Goal: Transaction & Acquisition: Purchase product/service

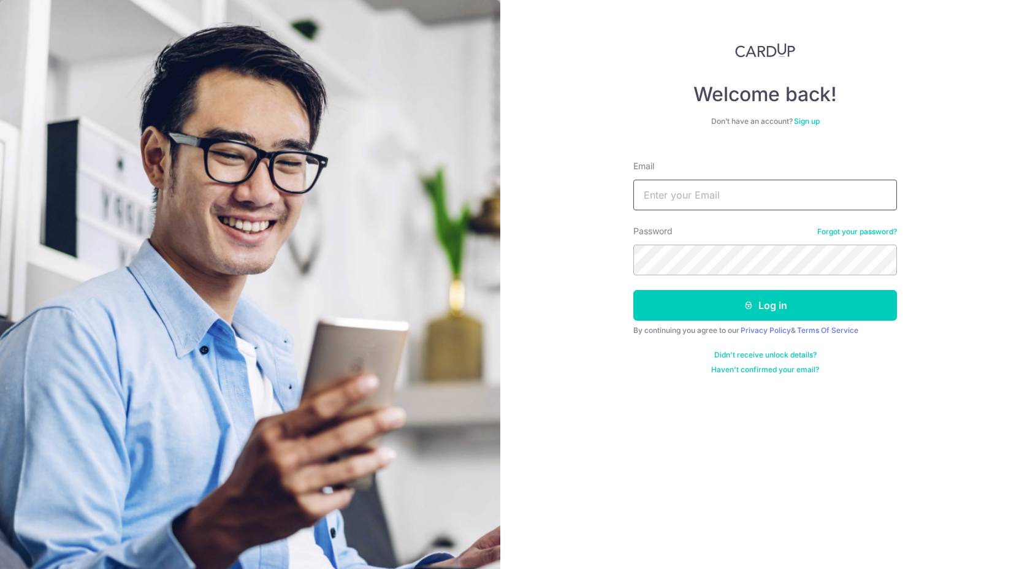
type input "[EMAIL_ADDRESS][DOMAIN_NAME]"
click at [633, 290] on button "Log in" at bounding box center [765, 305] width 264 height 31
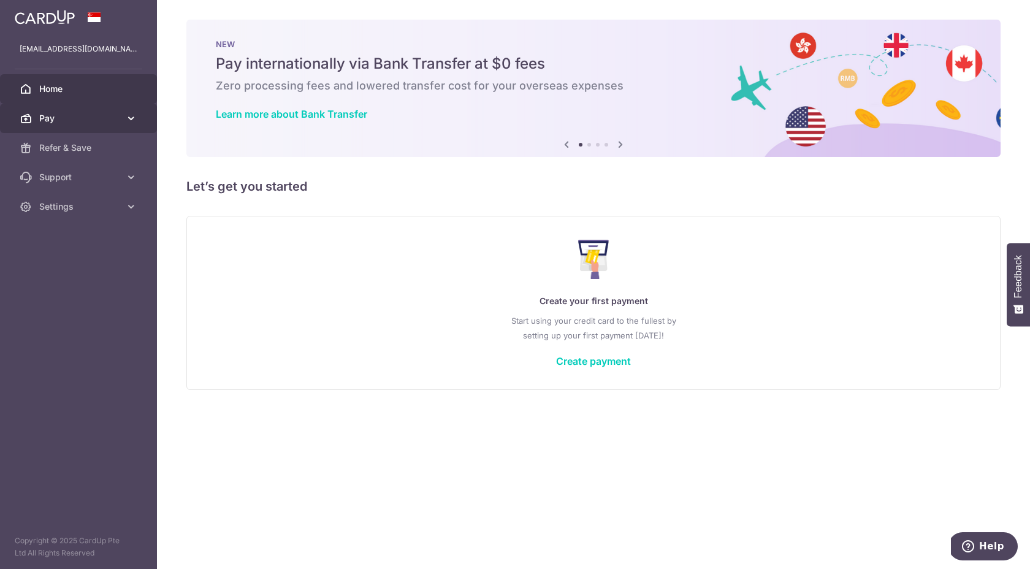
click at [117, 117] on span "Pay" at bounding box center [79, 118] width 81 height 12
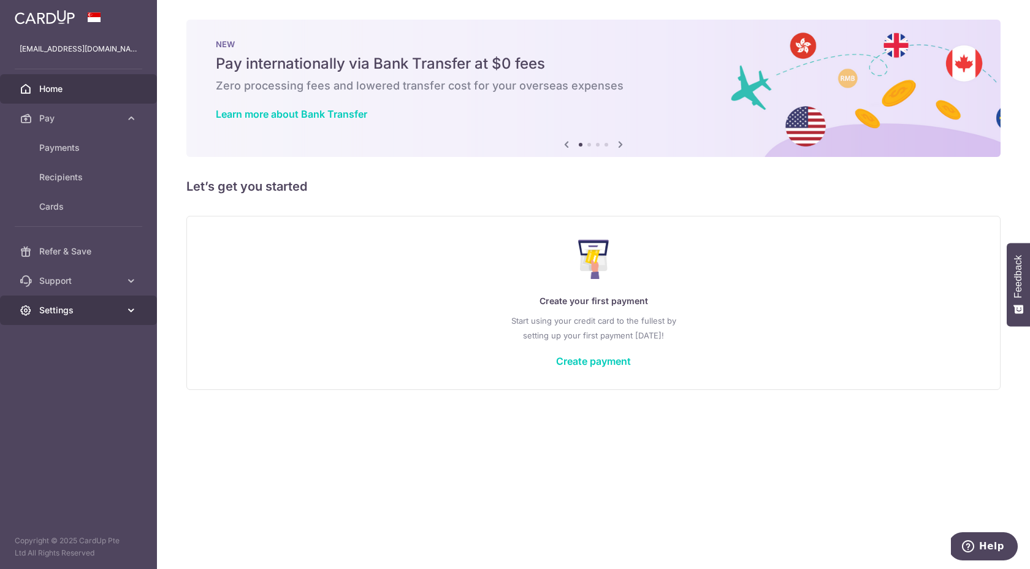
click at [107, 305] on span "Settings" at bounding box center [79, 310] width 81 height 12
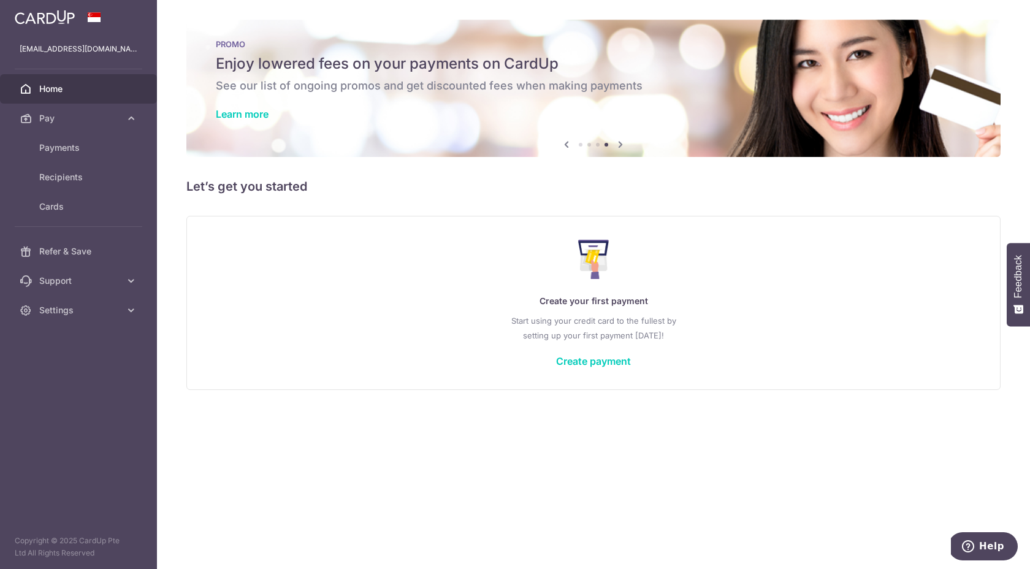
click at [596, 144] on li at bounding box center [598, 145] width 4 height 4
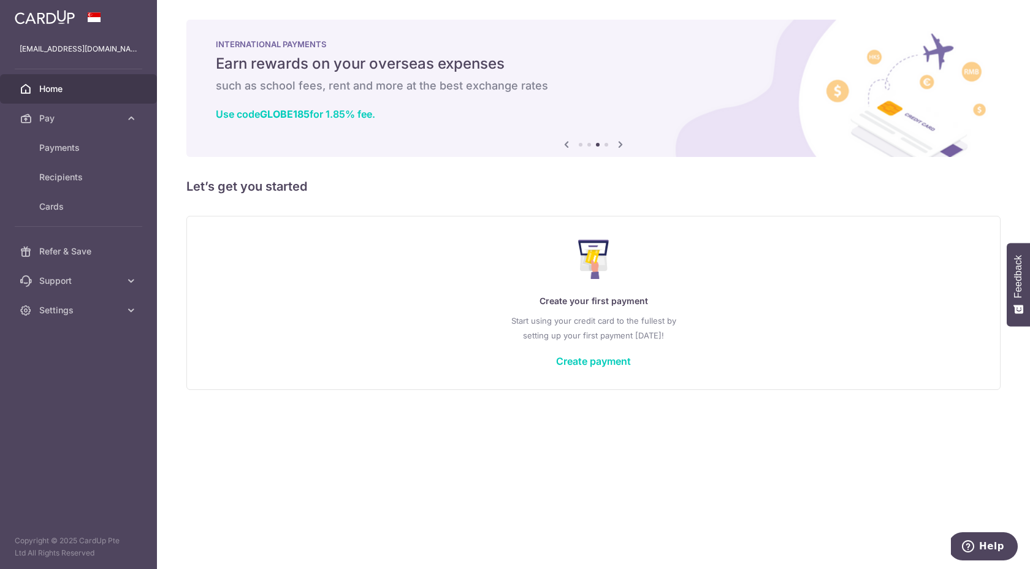
click at [590, 146] on ol at bounding box center [593, 145] width 29 height 4
click at [589, 143] on li at bounding box center [589, 145] width 4 height 4
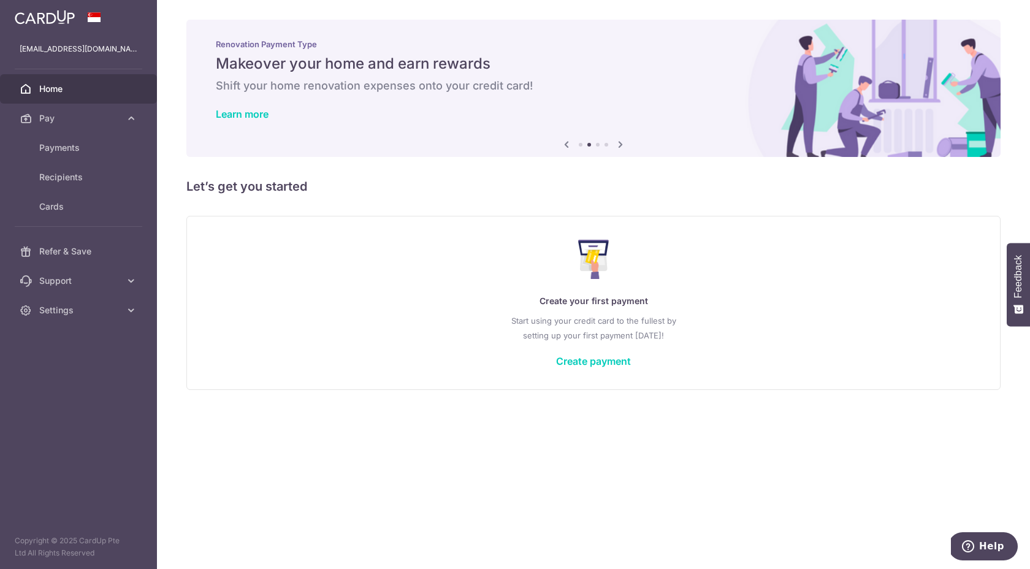
click at [582, 145] on li at bounding box center [581, 145] width 4 height 4
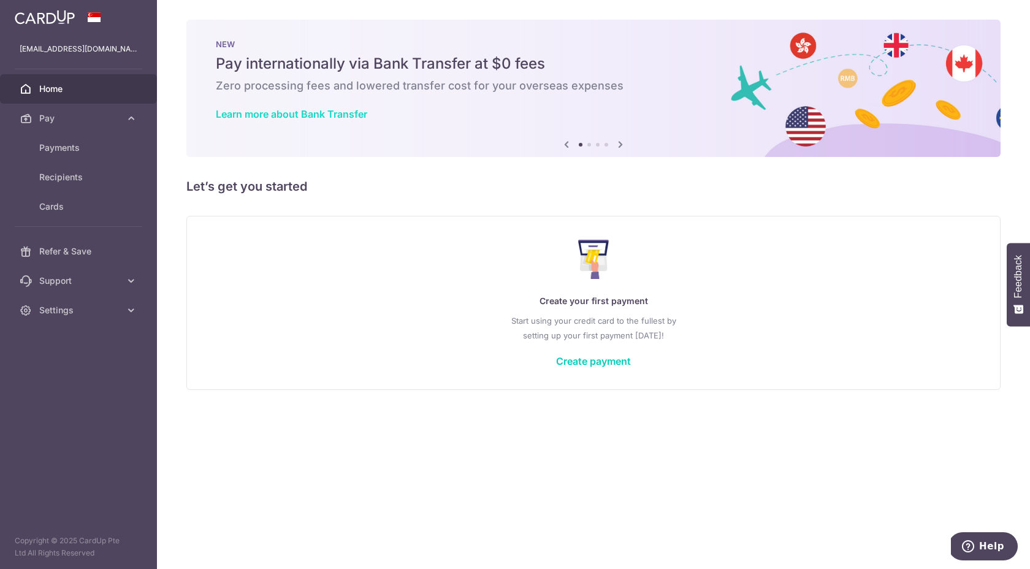
click at [294, 114] on link "Learn more about Bank Transfer" at bounding box center [291, 114] width 151 height 12
click at [67, 185] on link "Recipients" at bounding box center [78, 177] width 157 height 29
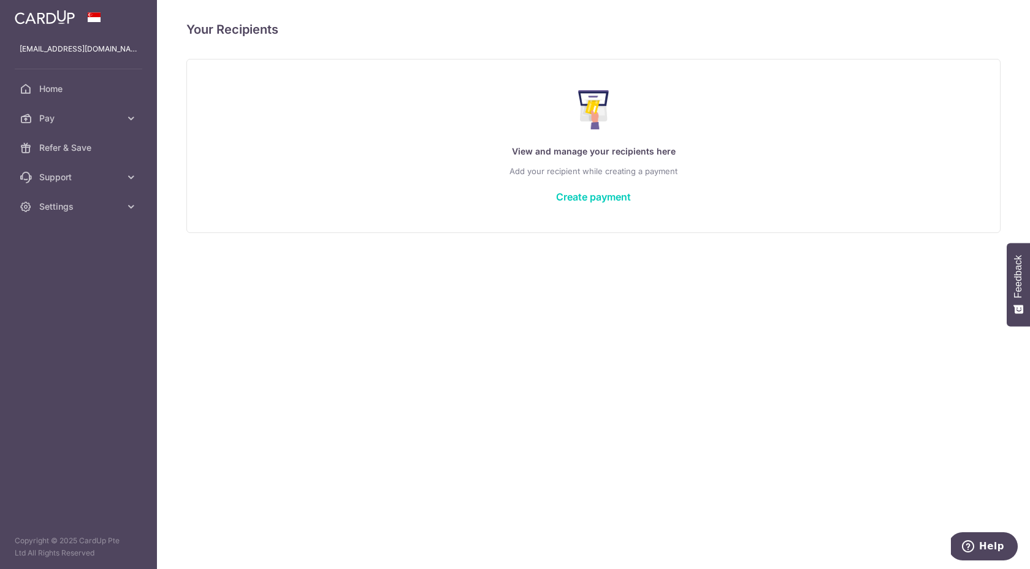
click at [596, 203] on div "View and manage your recipients here Add your recipient while creating a paymen…" at bounding box center [594, 145] width 784 height 131
click at [602, 199] on link "Create payment" at bounding box center [593, 197] width 75 height 12
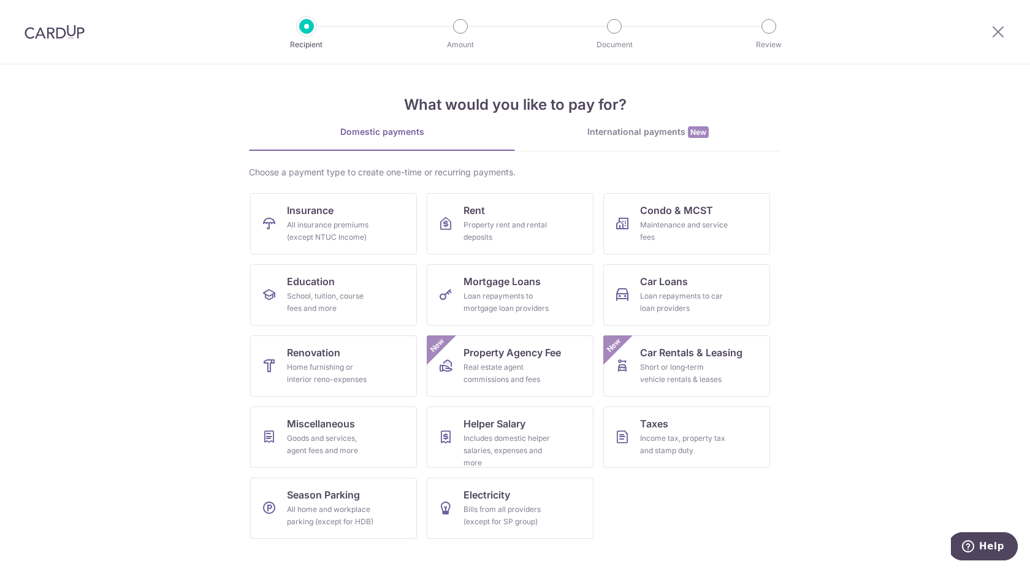
click at [648, 131] on div "International payments New" at bounding box center [648, 132] width 266 height 13
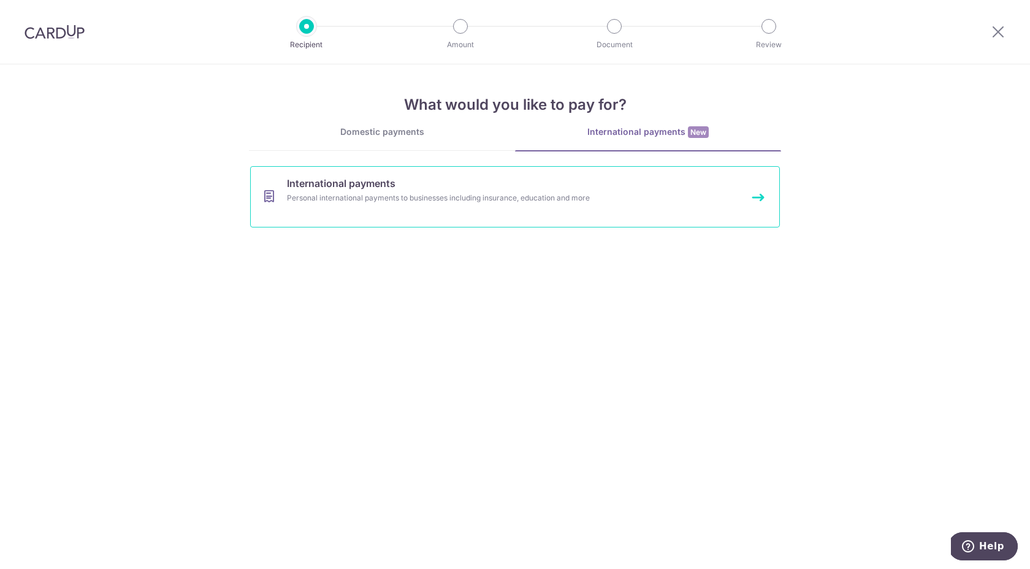
click at [497, 202] on div "Personal international payments to businesses including insurance, education an…" at bounding box center [499, 198] width 424 height 12
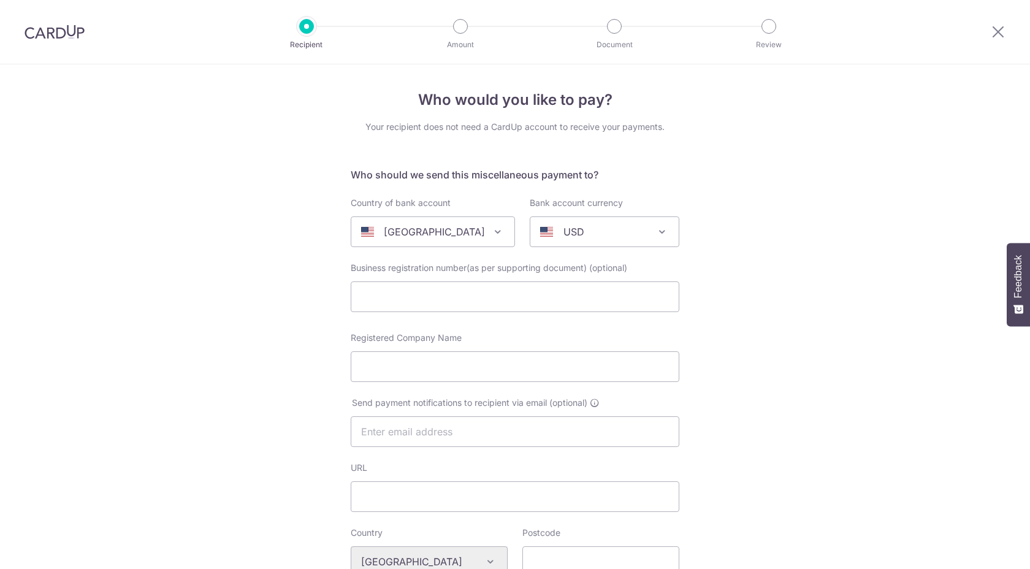
select select
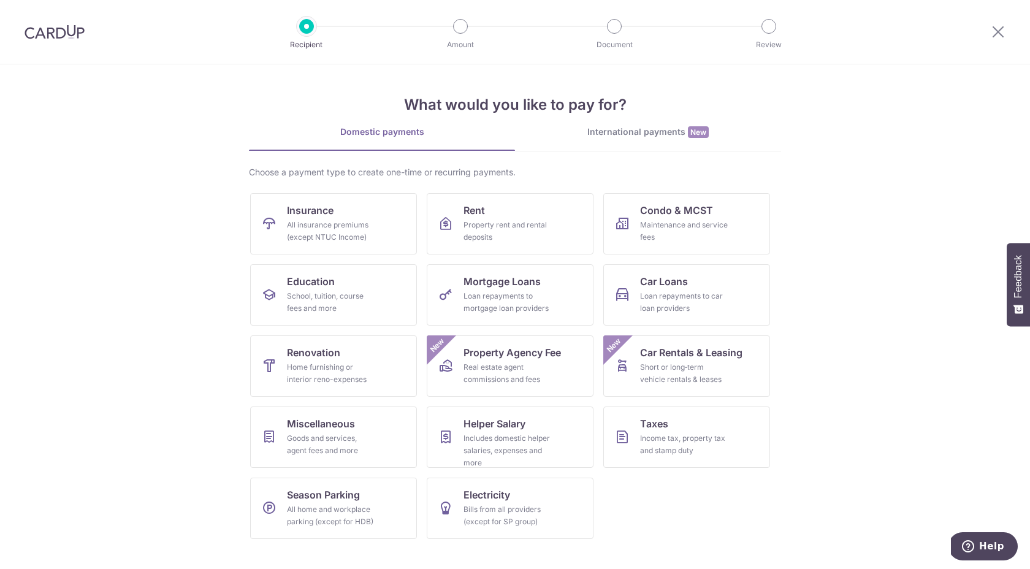
click at [654, 136] on div "International payments New" at bounding box center [648, 132] width 266 height 13
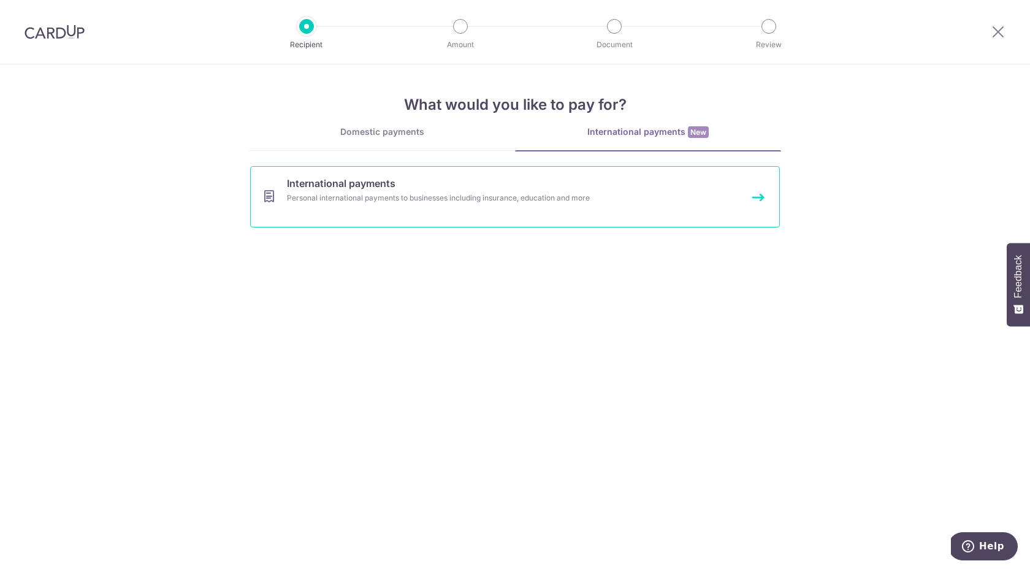
click at [476, 211] on link "International payments Personal international payments to businesses including …" at bounding box center [515, 196] width 530 height 61
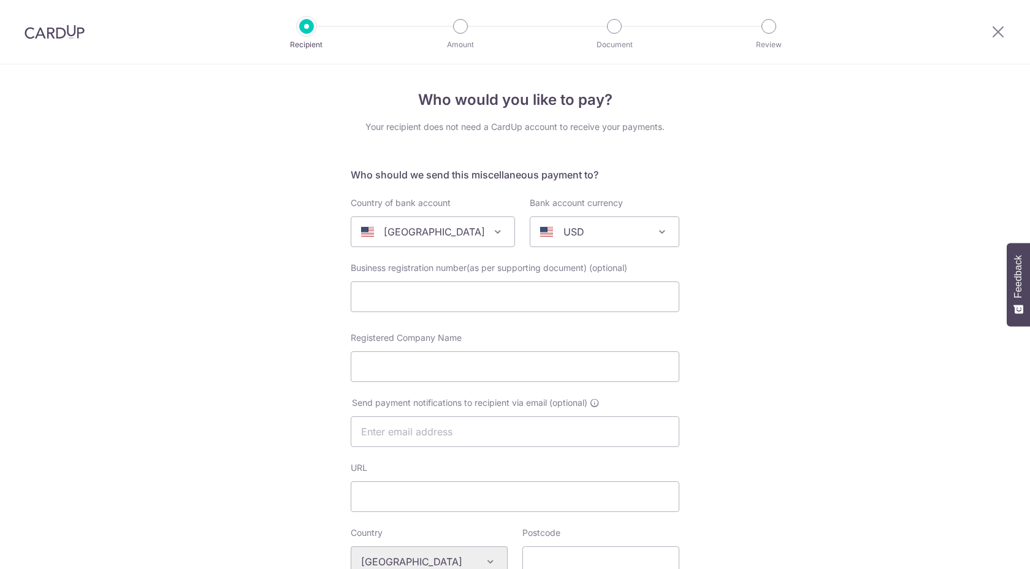
select select
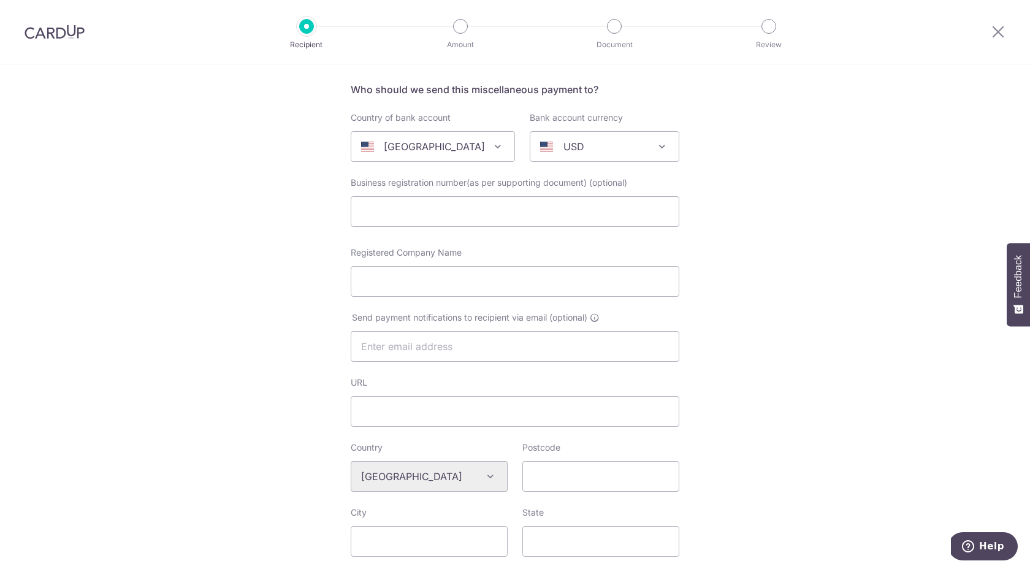
click at [469, 143] on div "[GEOGRAPHIC_DATA]" at bounding box center [423, 146] width 124 height 15
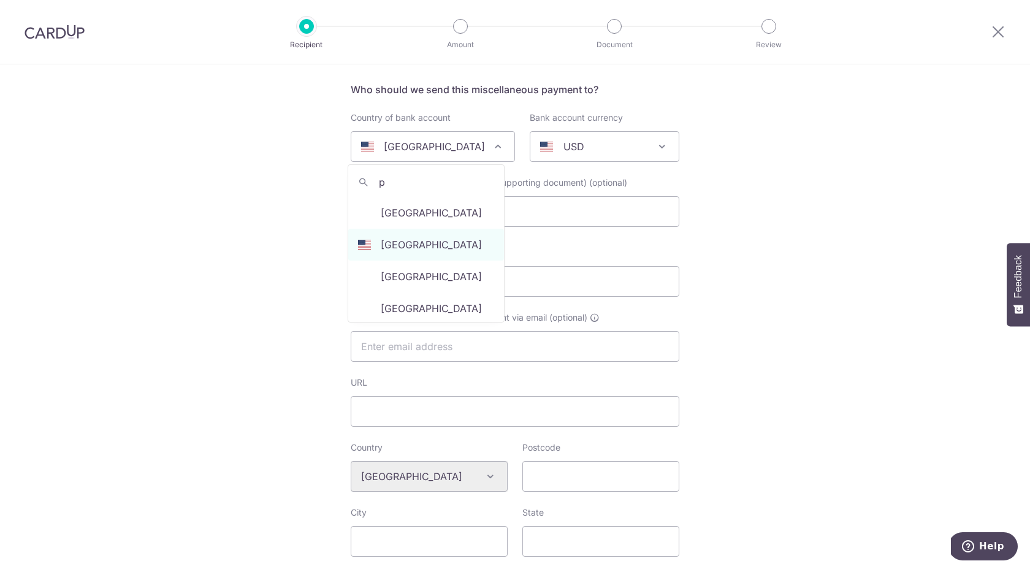
scroll to position [0, 0]
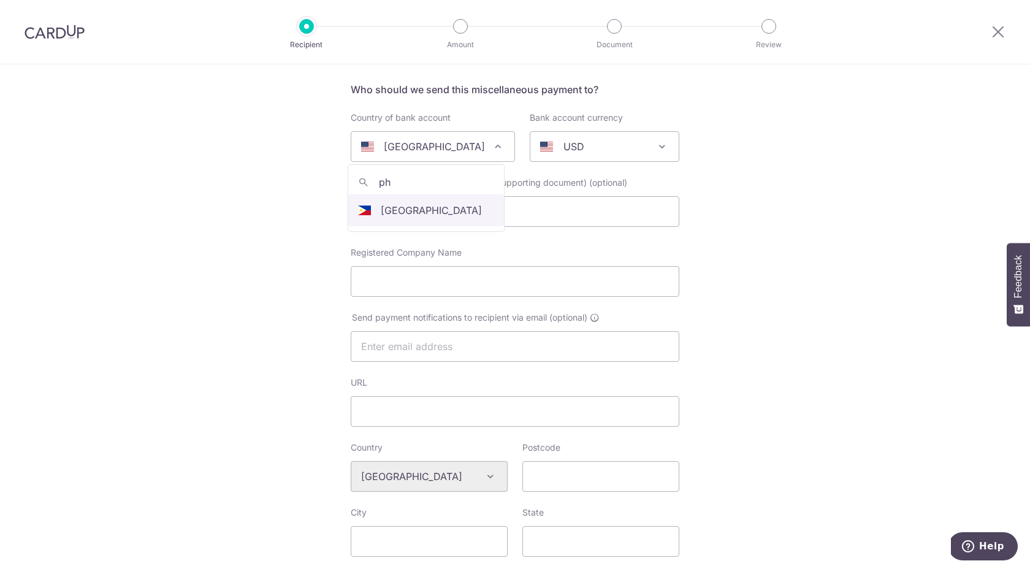
type input "phi"
select select "178"
select select "[GEOGRAPHIC_DATA]"
select select
click at [582, 163] on form "Who should we send this miscellaneous payment to? Country of bank account Alger…" at bounding box center [515, 516] width 329 height 868
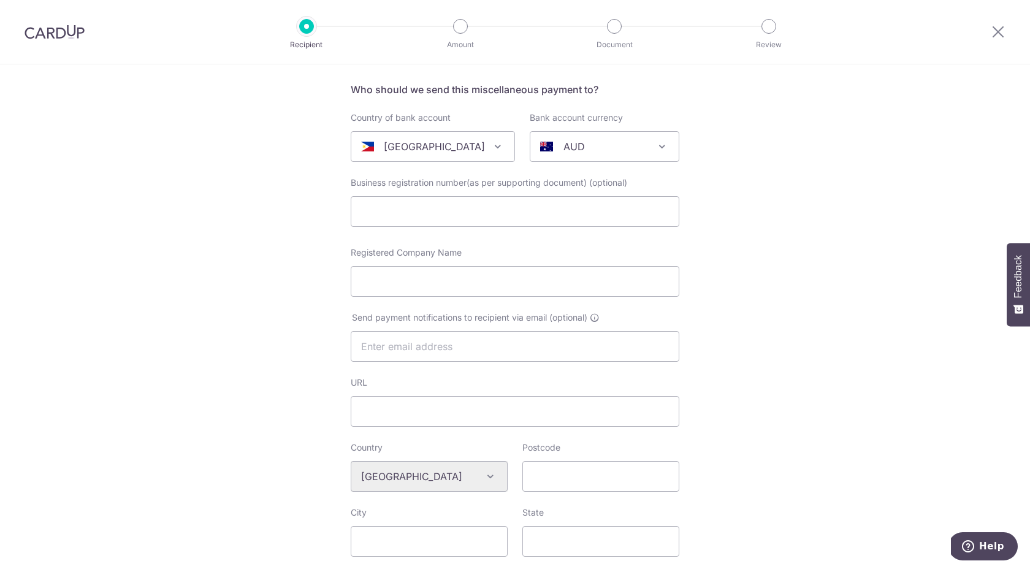
click at [597, 156] on span "AUD" at bounding box center [604, 146] width 148 height 29
type input "ph"
select select "11"
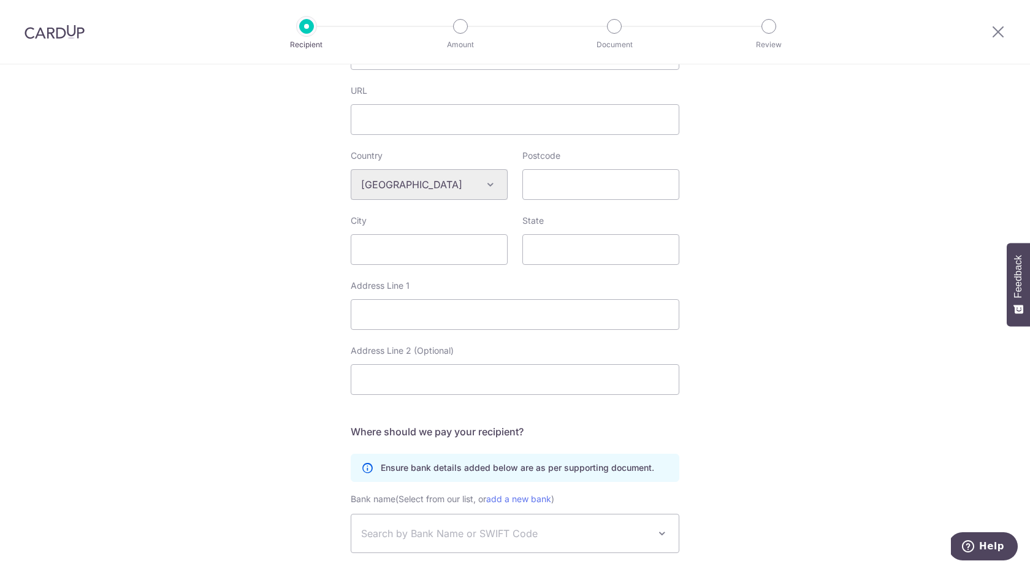
scroll to position [524, 0]
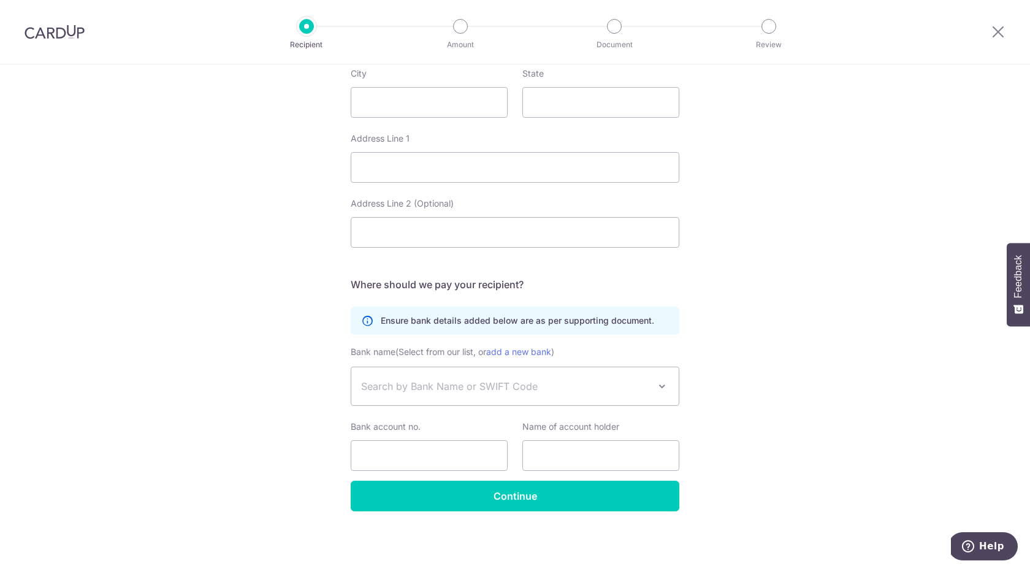
click at [556, 378] on span "Search by Bank Name or SWIFT Code" at bounding box center [514, 386] width 327 height 38
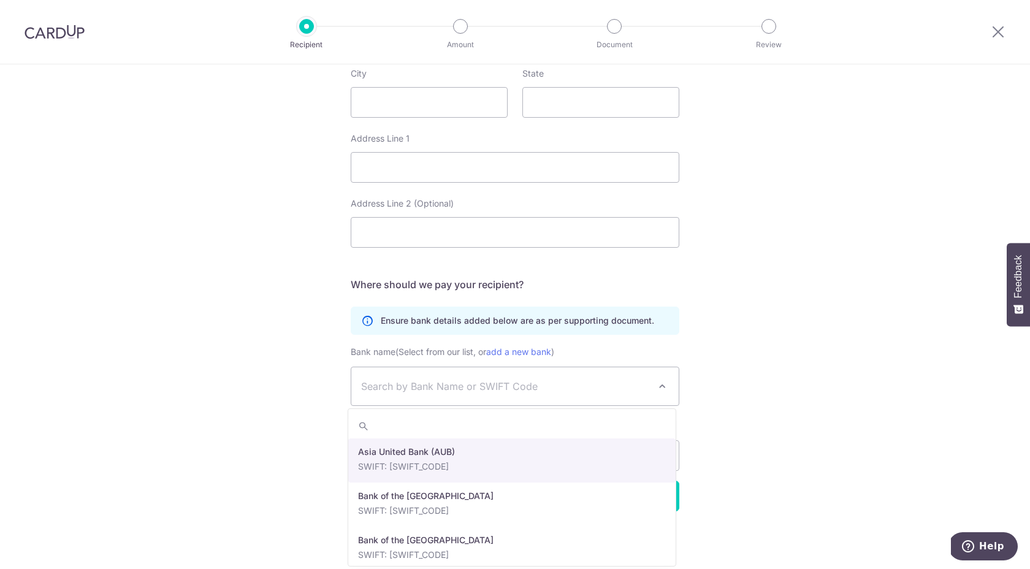
click at [556, 378] on span "Search by Bank Name or SWIFT Code" at bounding box center [514, 386] width 327 height 38
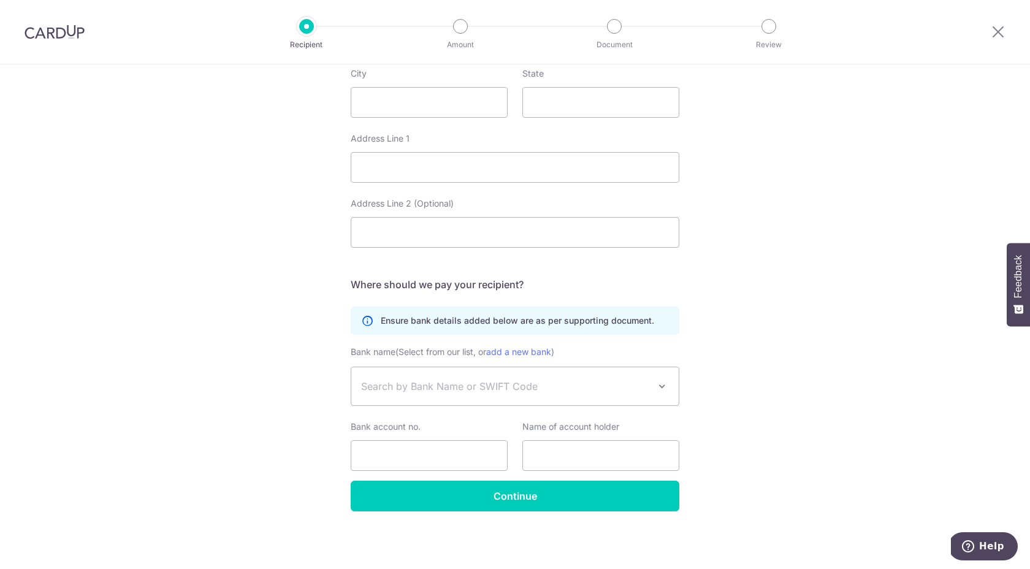
click at [556, 378] on span "Search by Bank Name or SWIFT Code" at bounding box center [514, 386] width 327 height 38
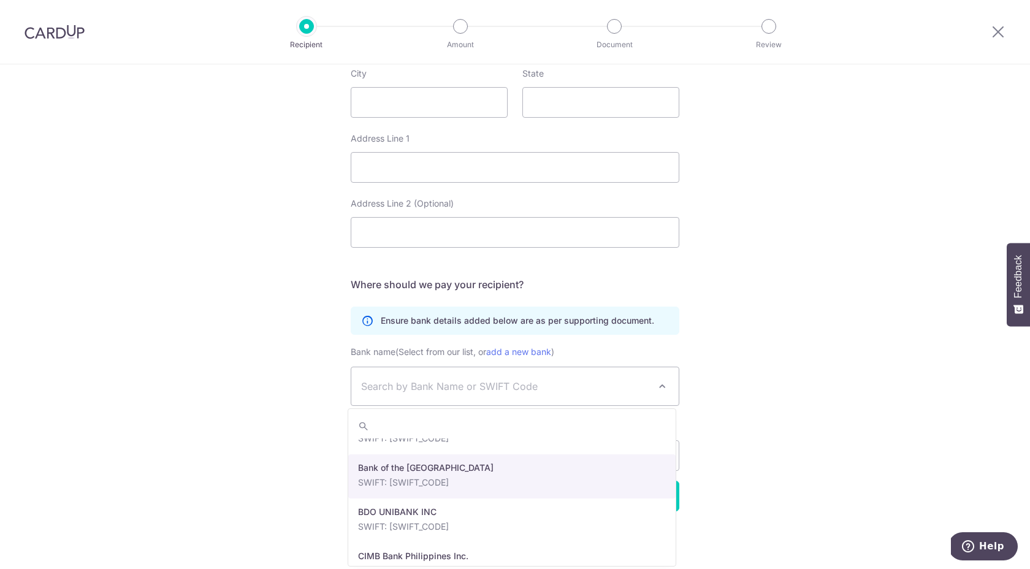
scroll to position [42, 0]
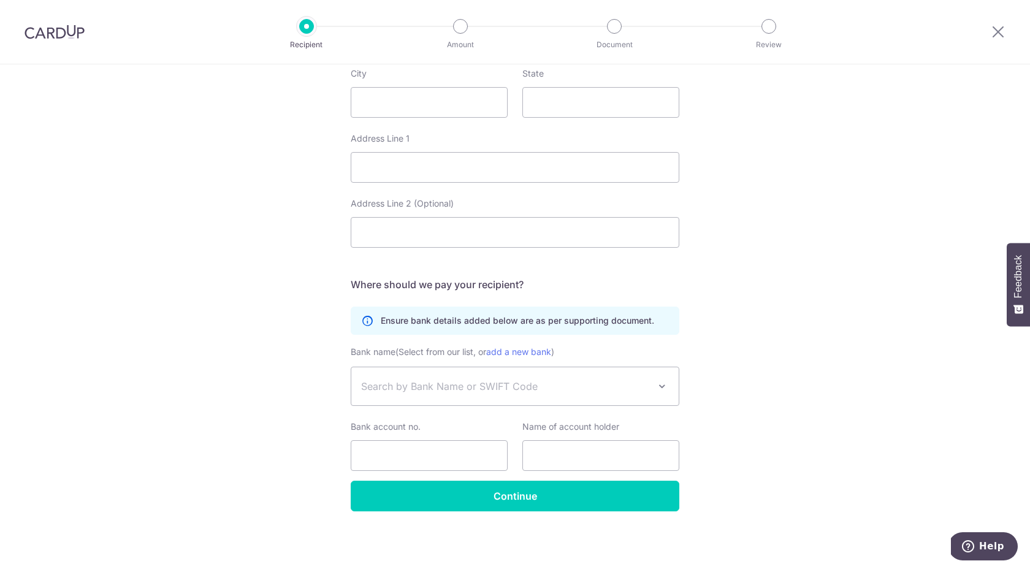
click at [772, 397] on div "Who would you like to pay? Your recipient does not need a CardUp account to rec…" at bounding box center [515, 54] width 1030 height 1029
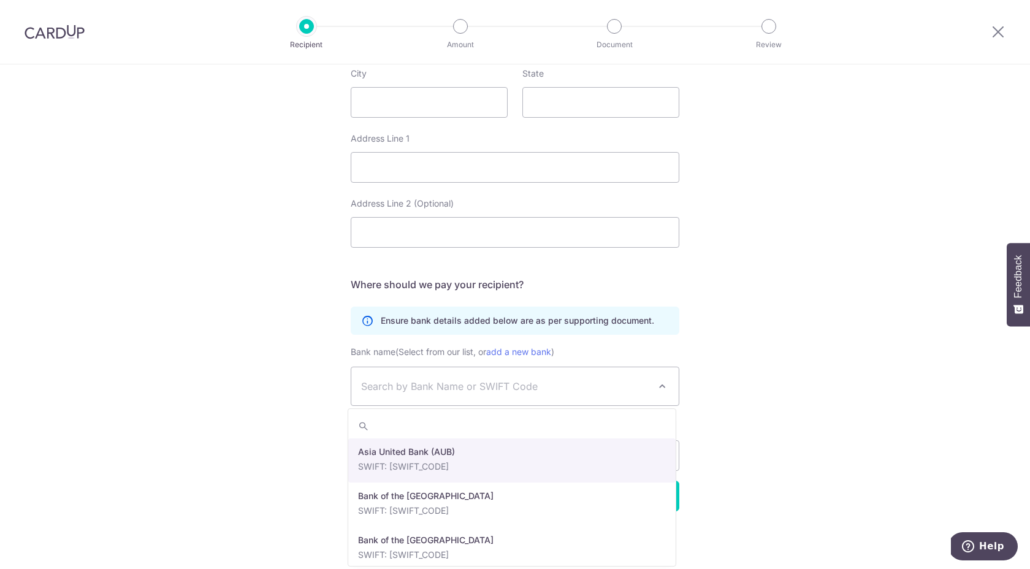
click at [575, 388] on span "Search by Bank Name or SWIFT Code" at bounding box center [505, 386] width 288 height 15
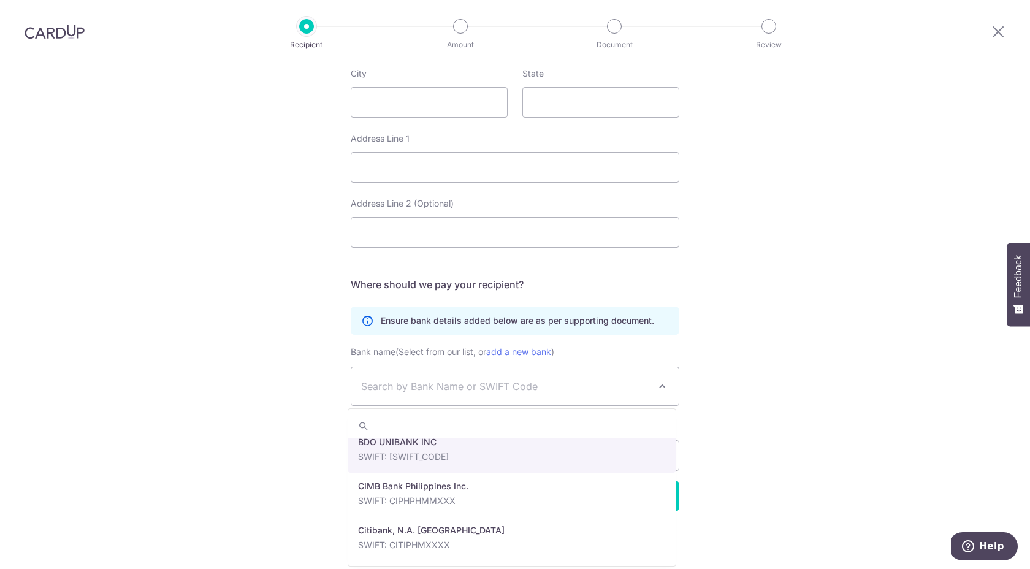
select select "22418"
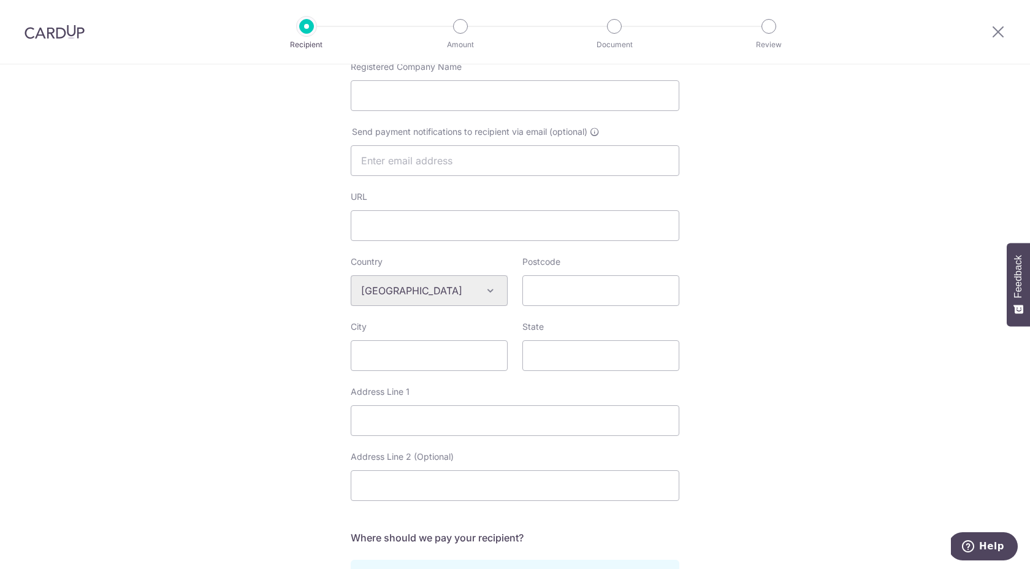
scroll to position [119, 0]
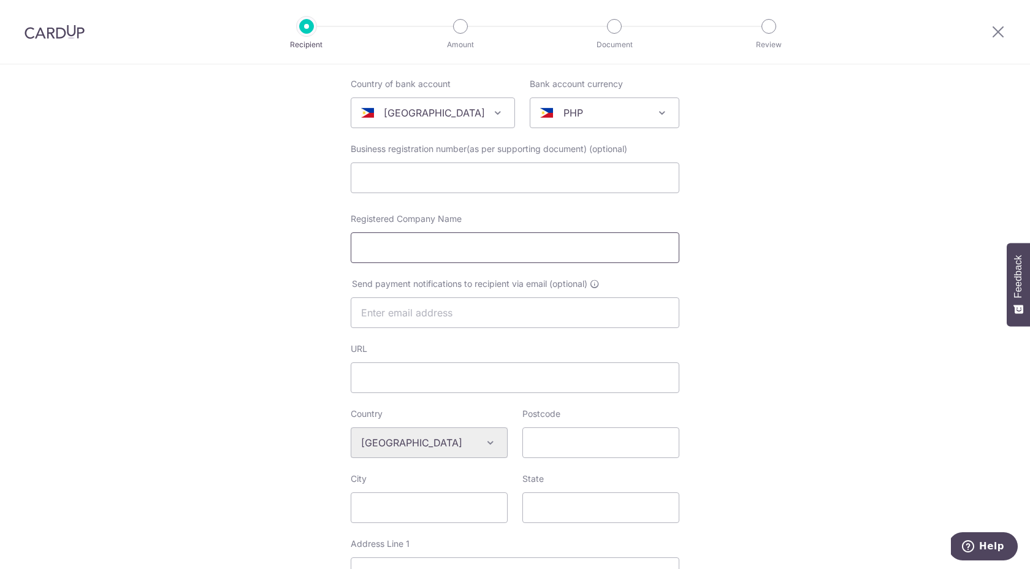
click at [467, 253] on input "Registered Company Name" at bounding box center [515, 247] width 329 height 31
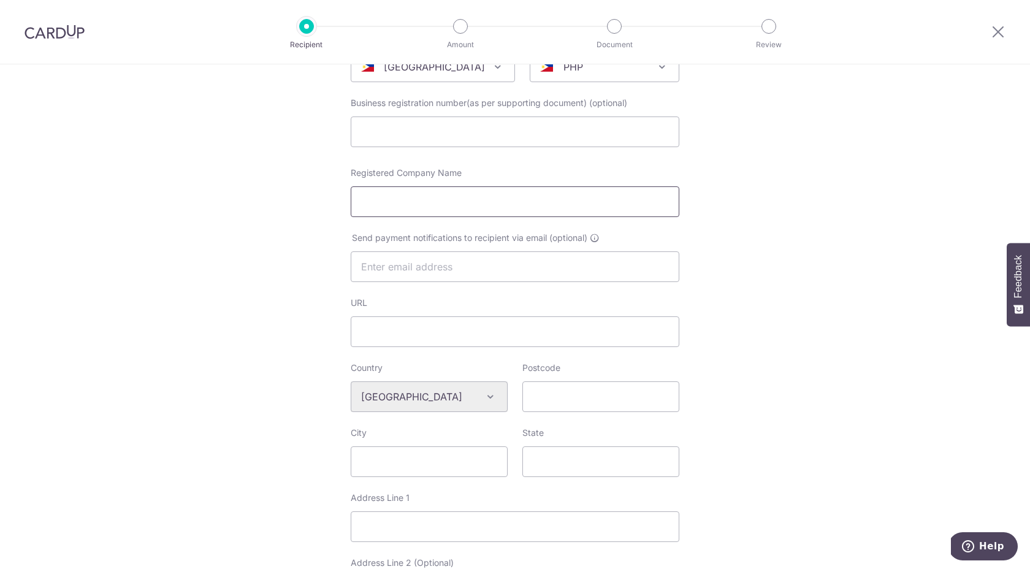
scroll to position [142, 0]
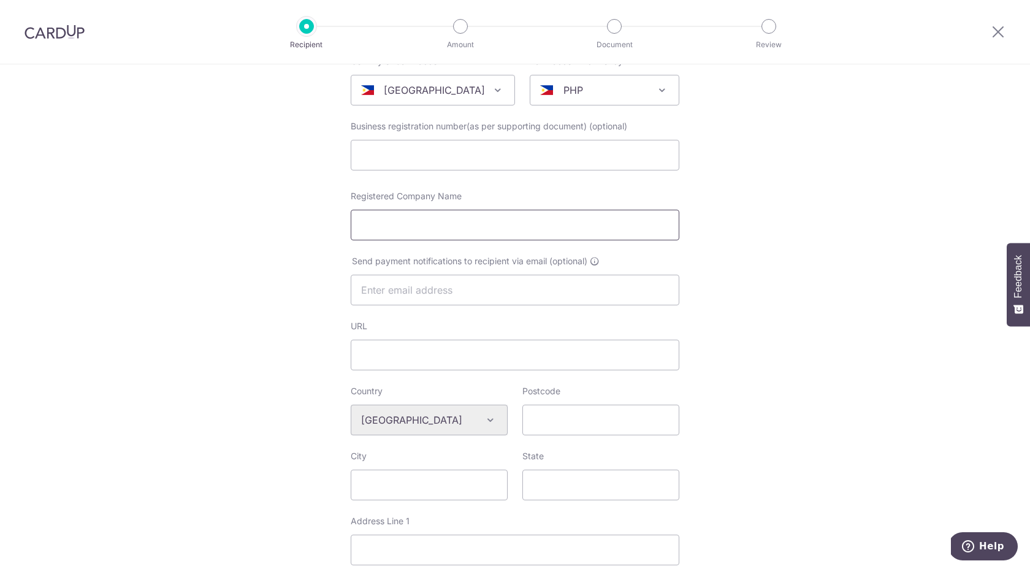
click at [497, 235] on input "Registered Company Name" at bounding box center [515, 225] width 329 height 31
type input "BDO"
click at [712, 331] on div "Who would you like to pay? Your recipient does not need a CardUp account to rec…" at bounding box center [515, 437] width 1030 height 1029
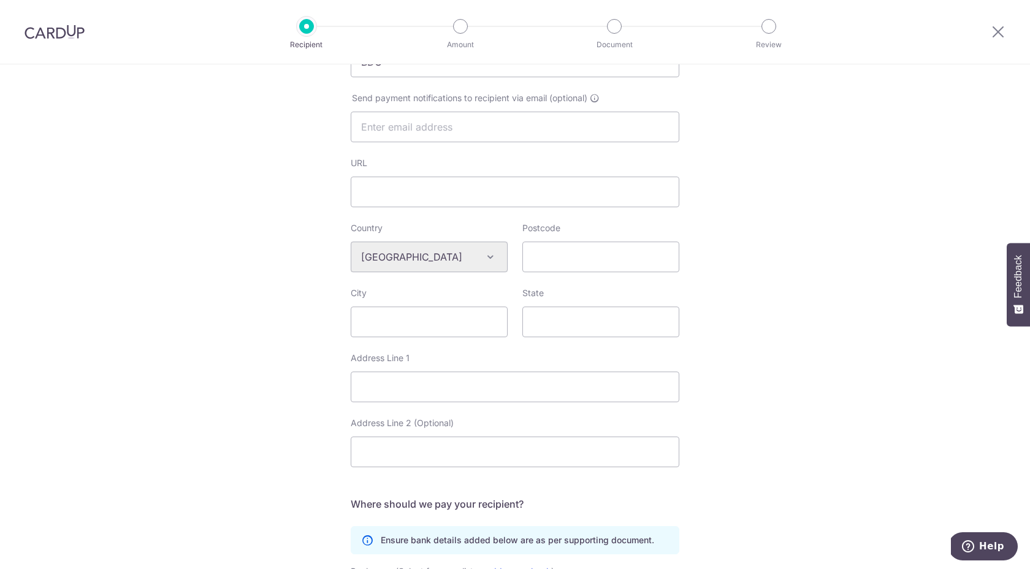
scroll to position [524, 0]
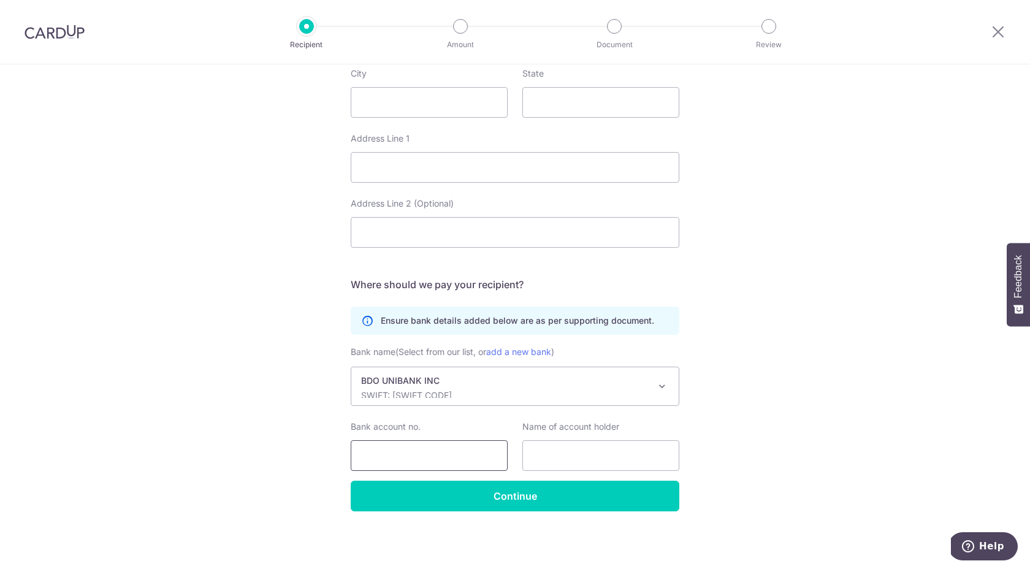
click at [417, 454] on input "Bank account no." at bounding box center [429, 455] width 157 height 31
type input "007880396435"
click at [599, 463] on input "text" at bounding box center [600, 455] width 157 height 31
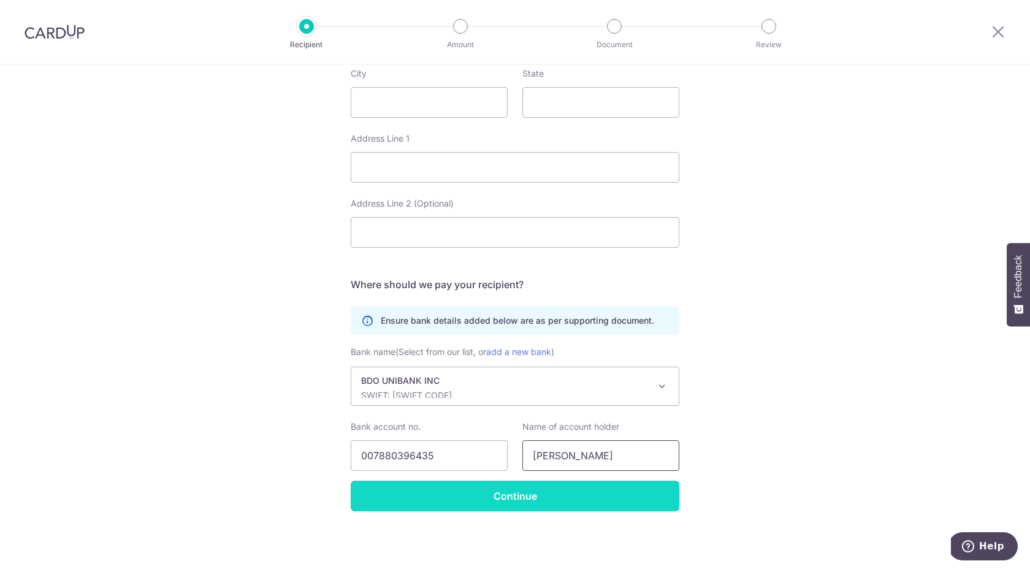
type input "Jaz Marie Dinglasan"
click at [534, 511] on input "Continue" at bounding box center [515, 496] width 329 height 31
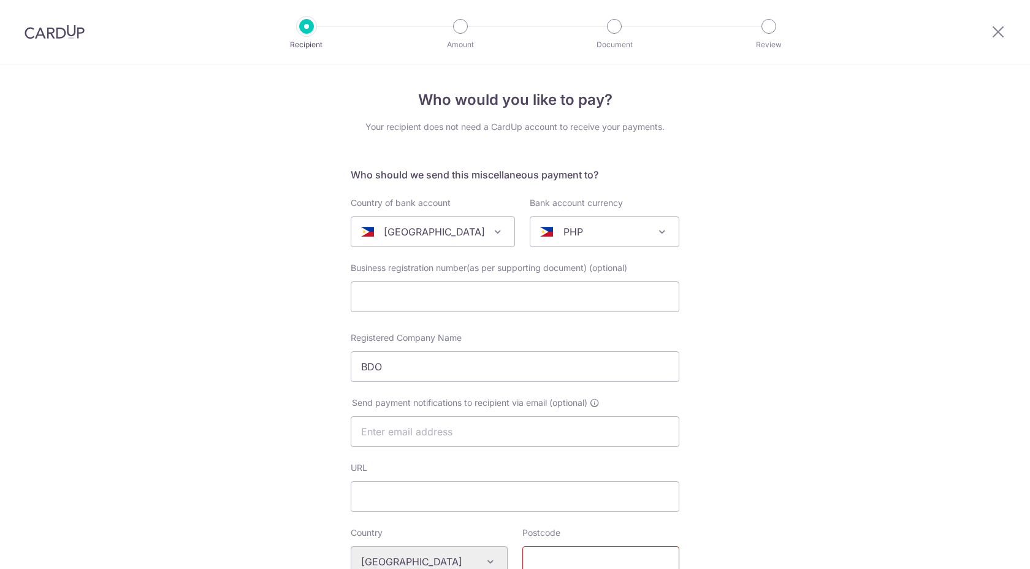
select select "22418"
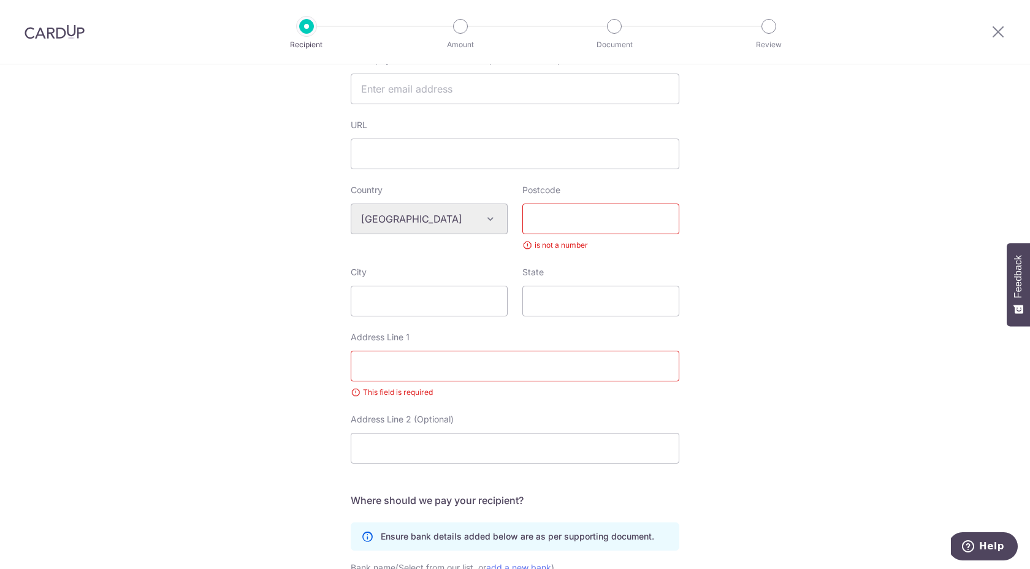
scroll to position [345, 0]
click at [597, 209] on input "Postcode" at bounding box center [600, 216] width 157 height 31
click at [801, 203] on div "Who would you like to pay? Your recipient does not need a CardUp account to rec…" at bounding box center [515, 250] width 1030 height 1063
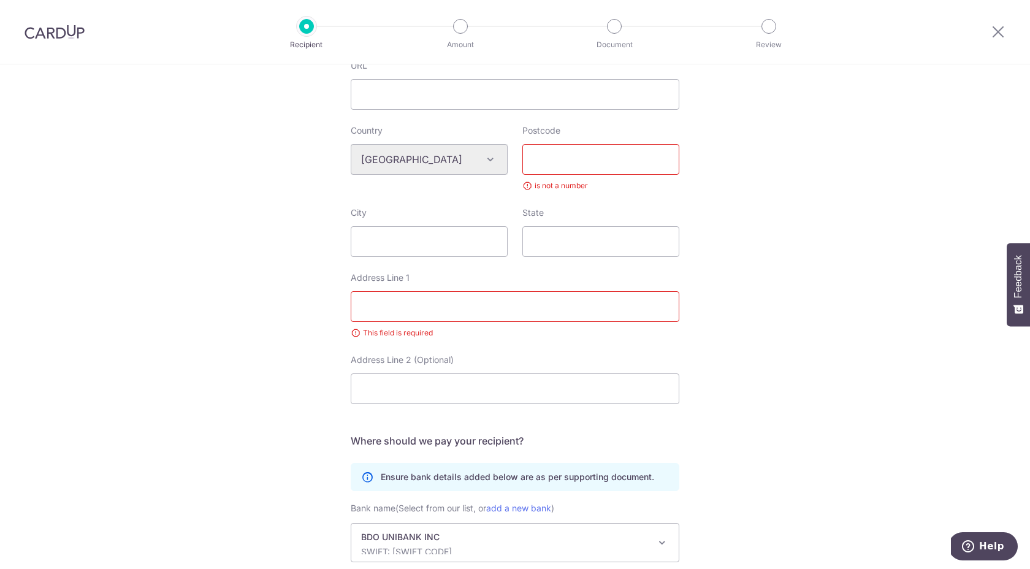
scroll to position [375, 0]
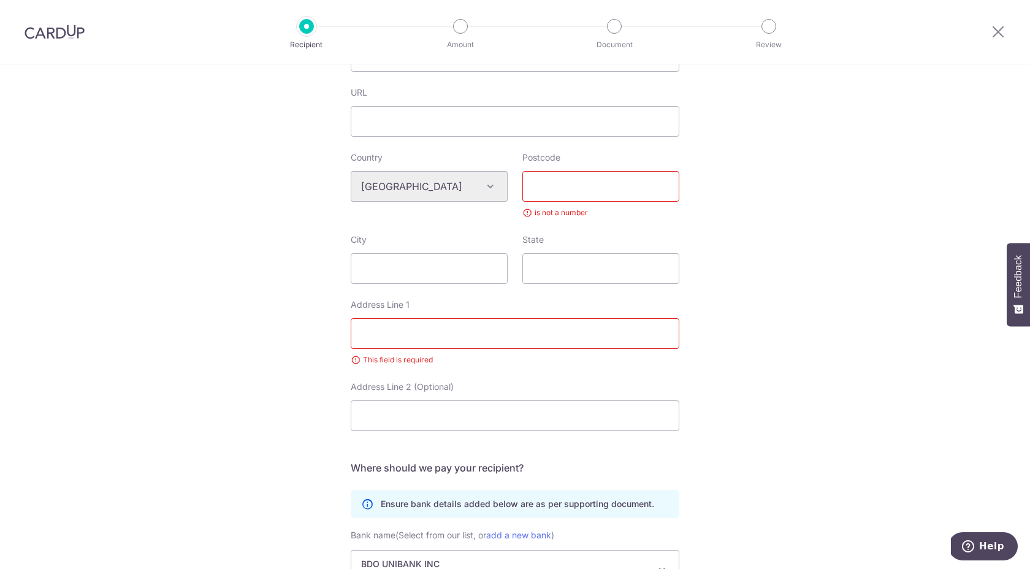
click at [573, 189] on input "Postcode" at bounding box center [600, 186] width 157 height 31
type input "1017"
click at [476, 337] on input "Address Line 1" at bounding box center [515, 333] width 329 height 31
click at [470, 334] on input "[GEOGRAPHIC_DATA]" at bounding box center [515, 333] width 329 height 31
type input "O"
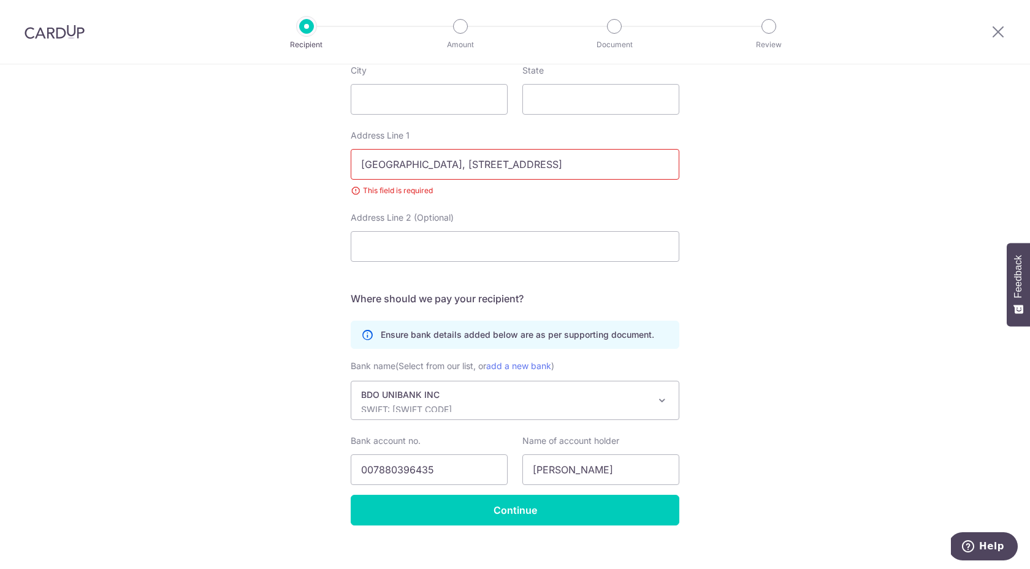
scroll to position [559, 0]
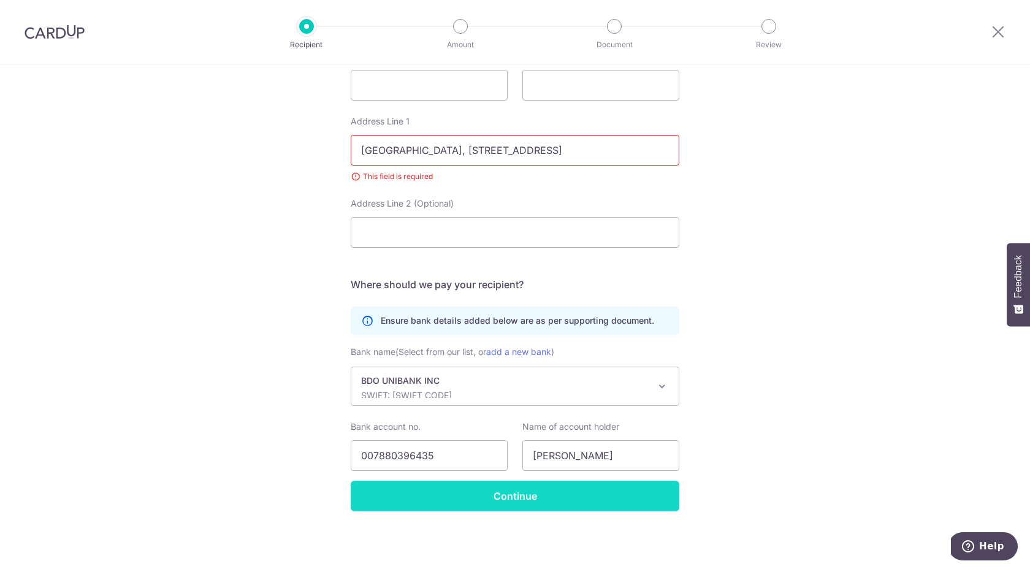
type input "[GEOGRAPHIC_DATA], [STREET_ADDRESS]"
click at [516, 505] on input "Continue" at bounding box center [515, 496] width 329 height 31
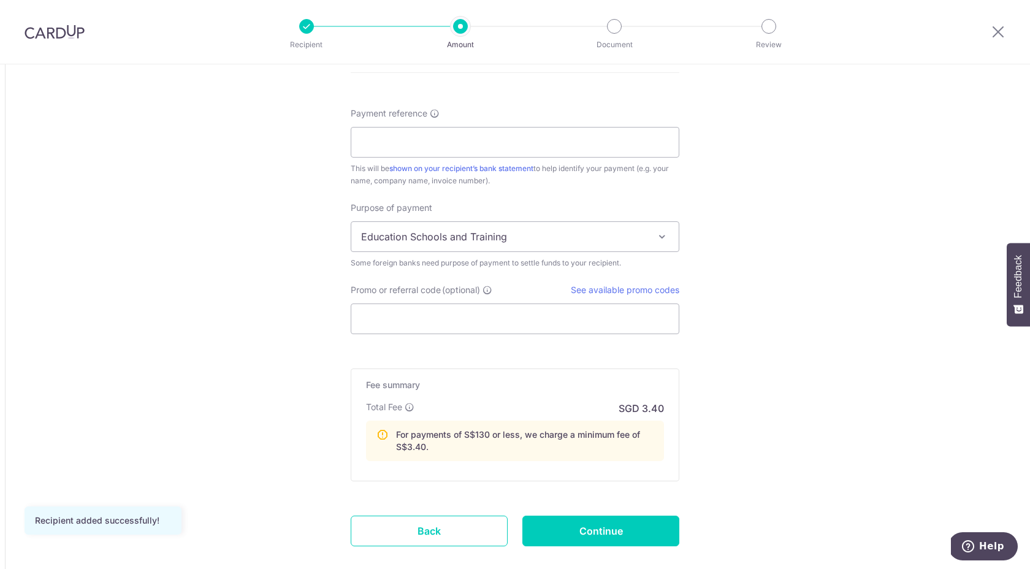
scroll to position [930, 0]
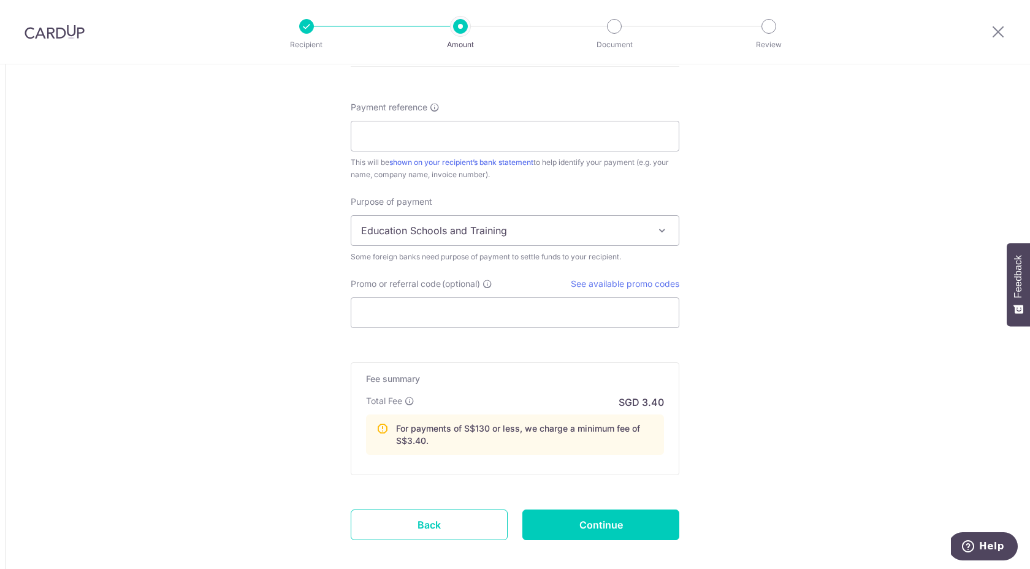
click at [626, 237] on span "Education Schools and Training" at bounding box center [514, 230] width 327 height 29
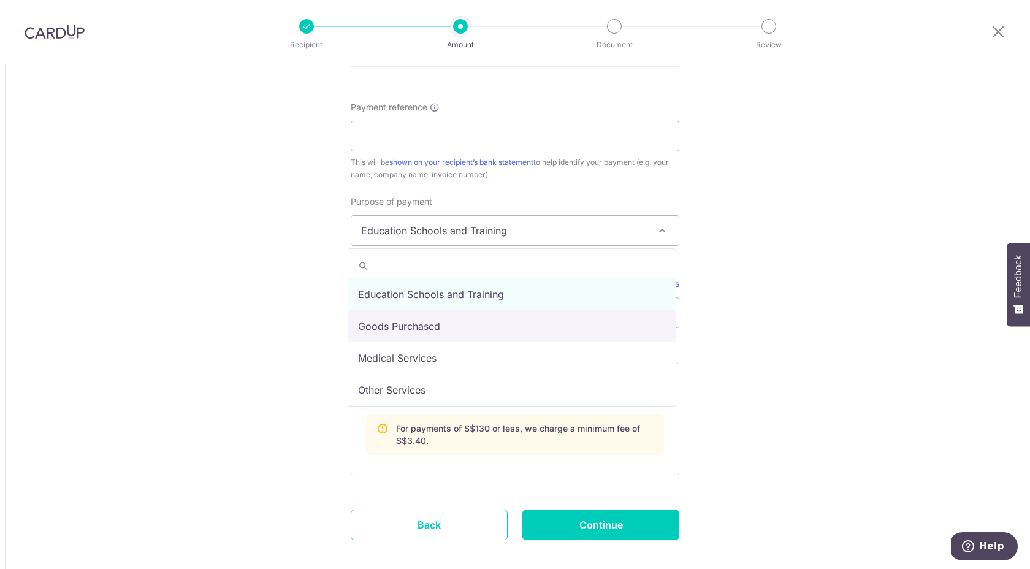
scroll to position [101, 0]
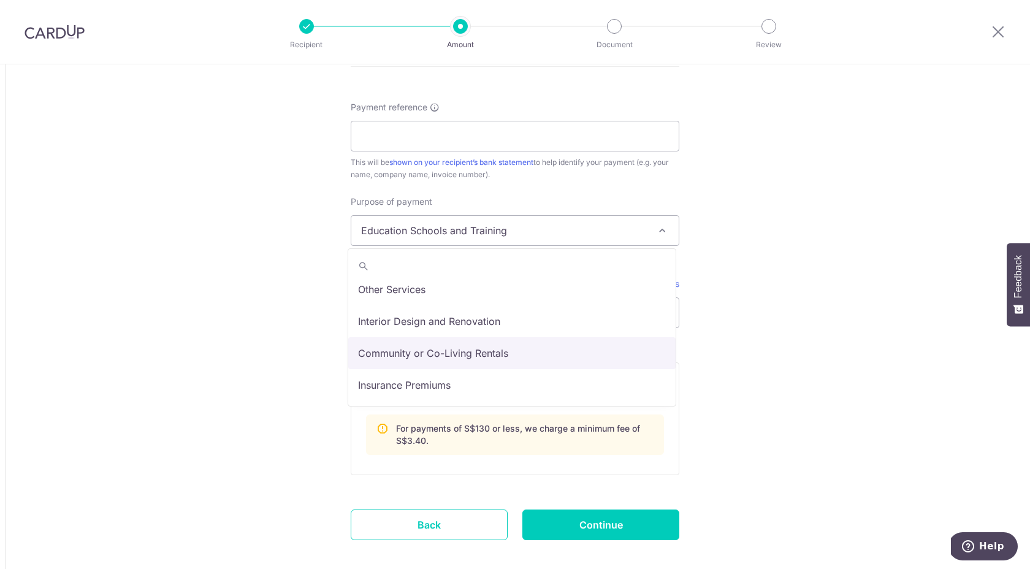
select select "Community or Co-Living Rentals"
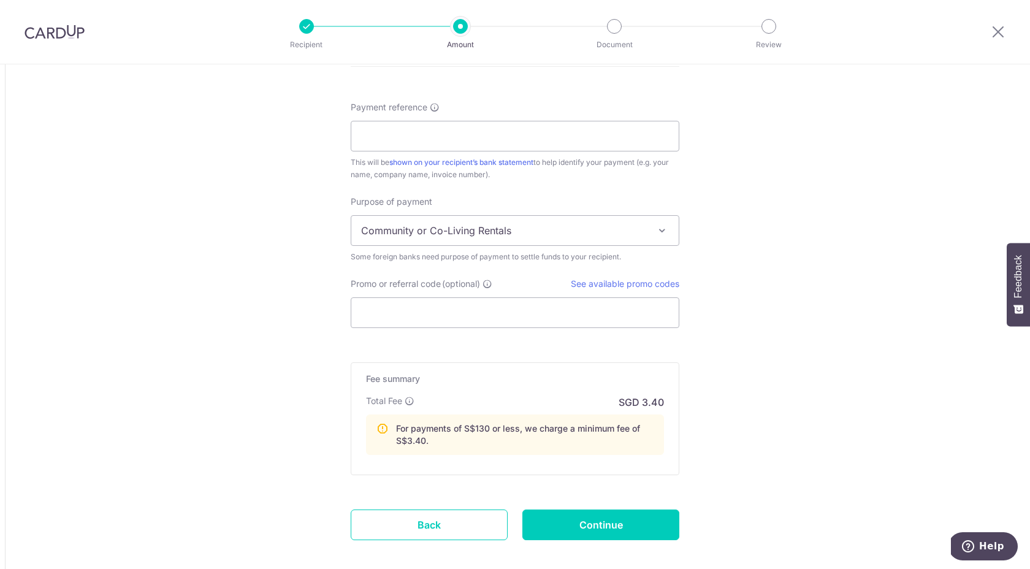
click at [648, 282] on link "See available promo codes" at bounding box center [625, 283] width 109 height 10
click at [508, 312] on input "Promo or referral code (optional)" at bounding box center [515, 312] width 329 height 31
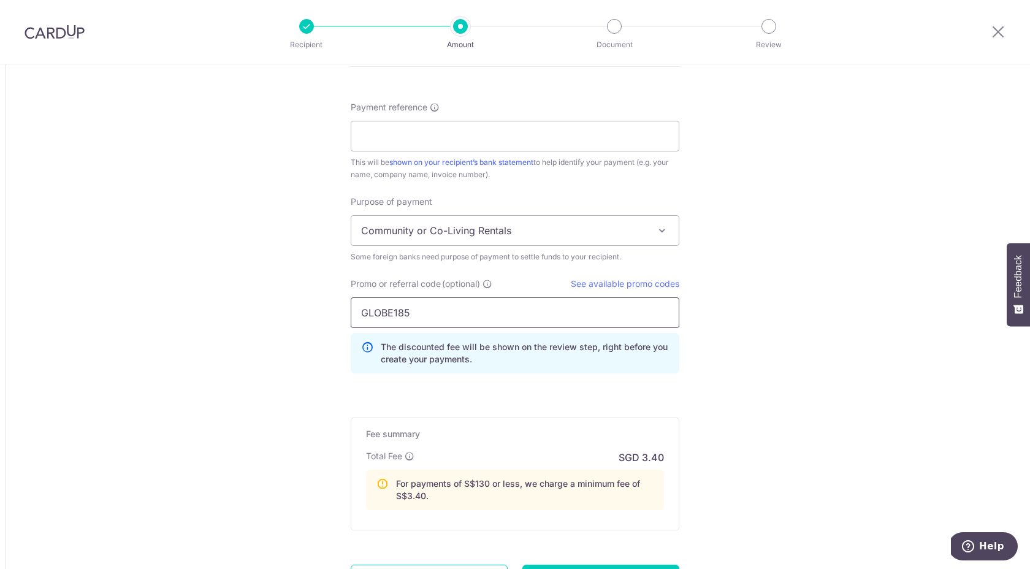
type input "GLOBE185"
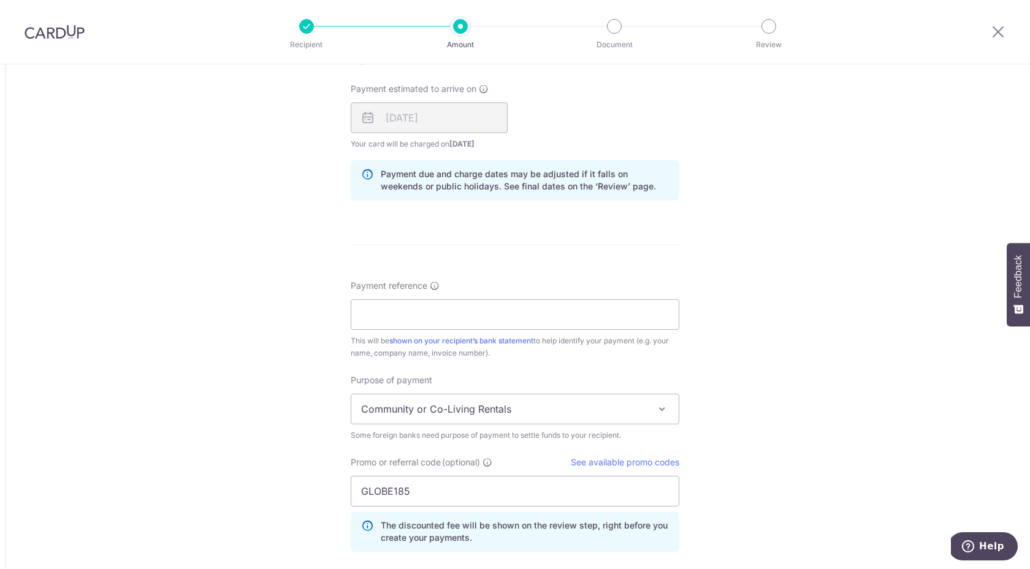
scroll to position [751, 0]
click at [590, 310] on input "Payment reference" at bounding box center [515, 315] width 329 height 31
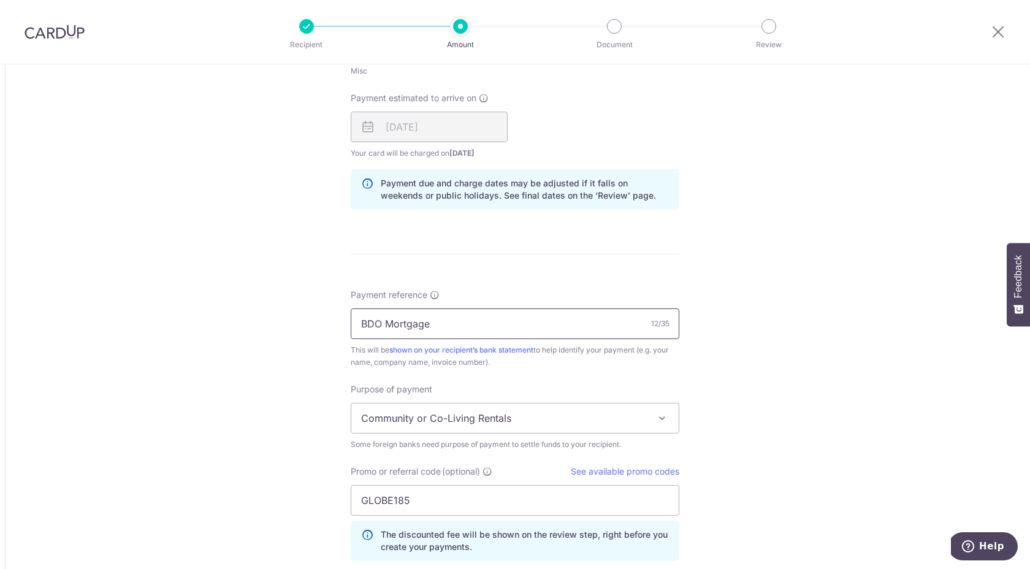
scroll to position [825, 0]
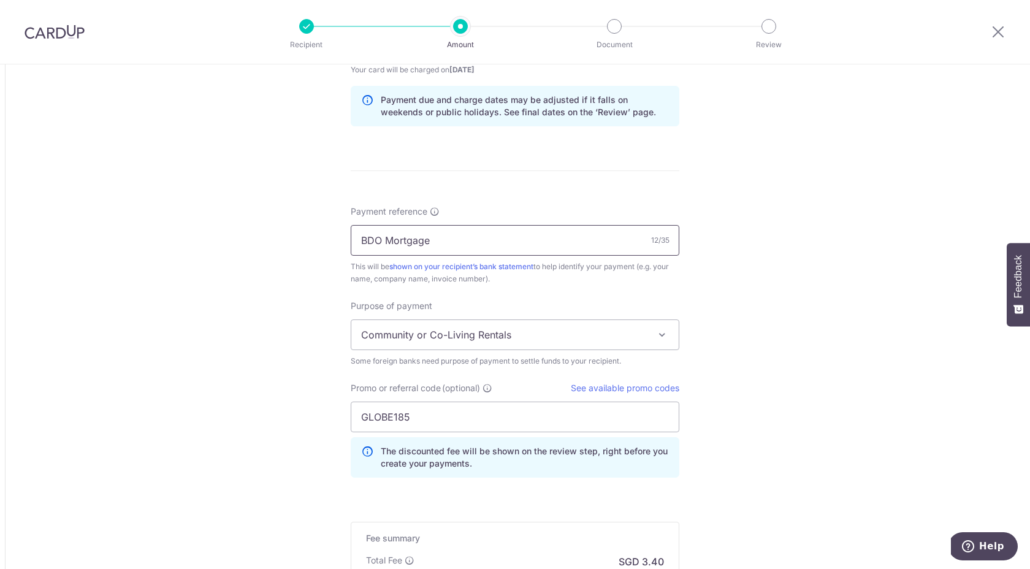
type input "BDO Mortgage"
click at [537, 335] on span "Community or Co-Living Rentals" at bounding box center [514, 334] width 327 height 29
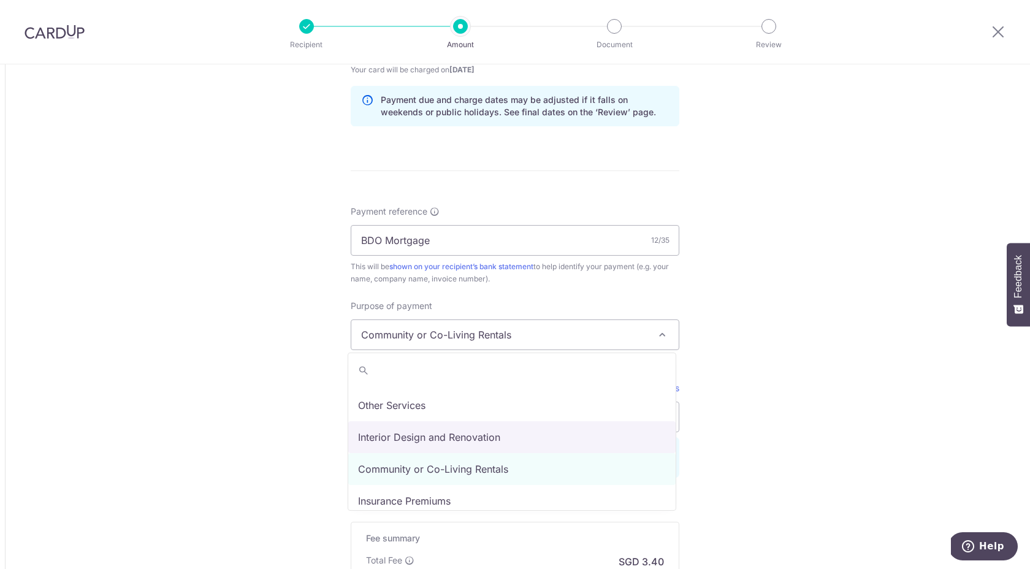
scroll to position [101, 0]
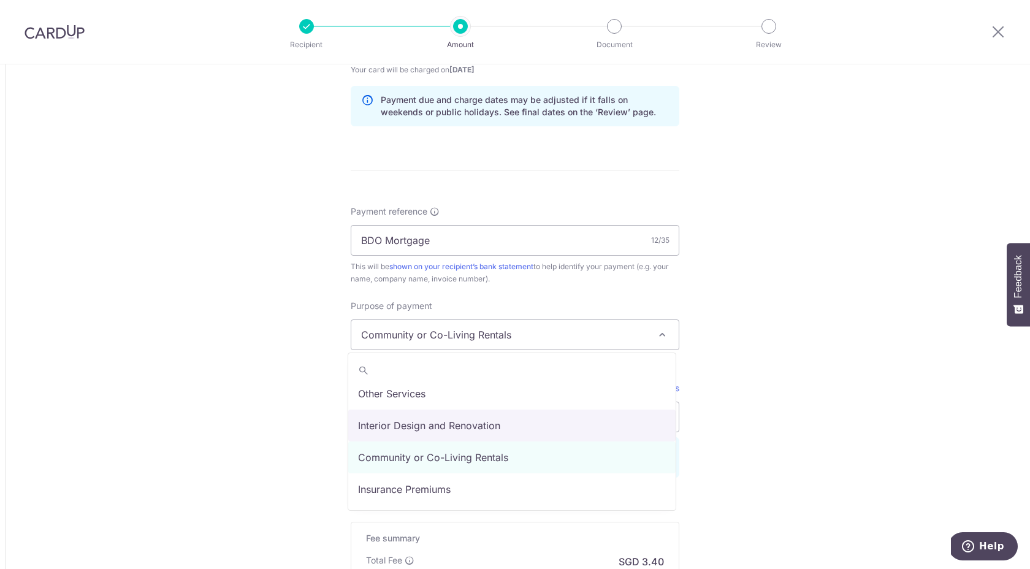
click at [735, 473] on div "Tell us more about your payment Amount due to recipient PHP 1,000.00 1000 1 PHP…" at bounding box center [515, 15] width 1030 height 1553
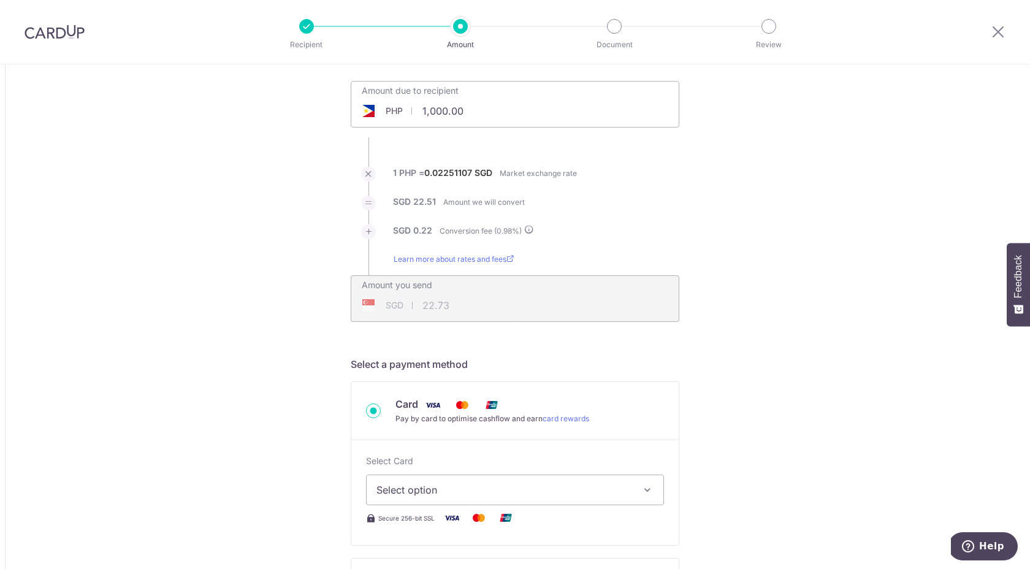
scroll to position [23, 0]
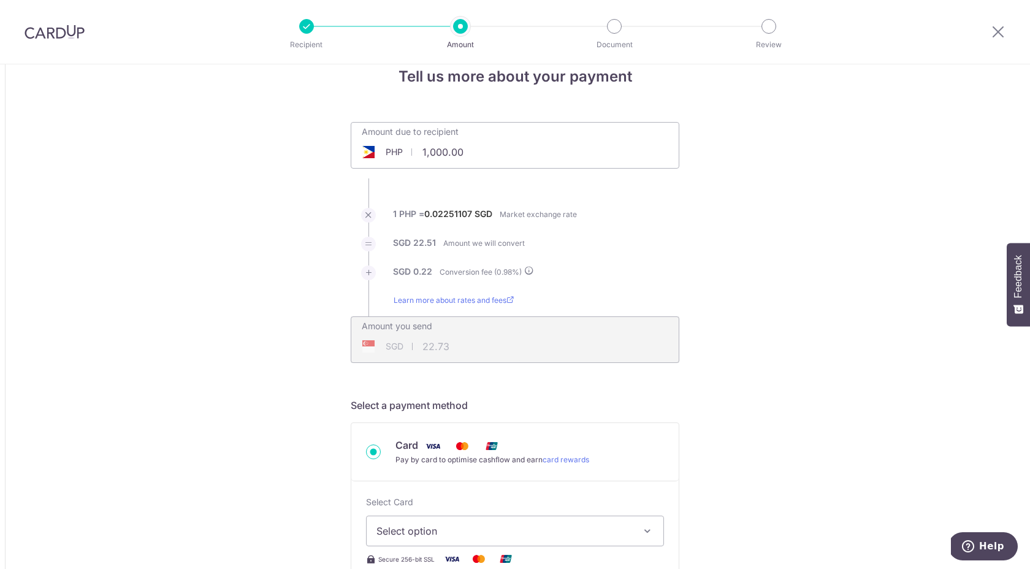
click at [423, 155] on input "1,000.00" at bounding box center [445, 152] width 189 height 28
type input "55,000.00"
type input "1,250.02"
click at [675, 283] on li "SGD 11.91 Conversion fee ( 0.96 %)" at bounding box center [515, 280] width 329 height 29
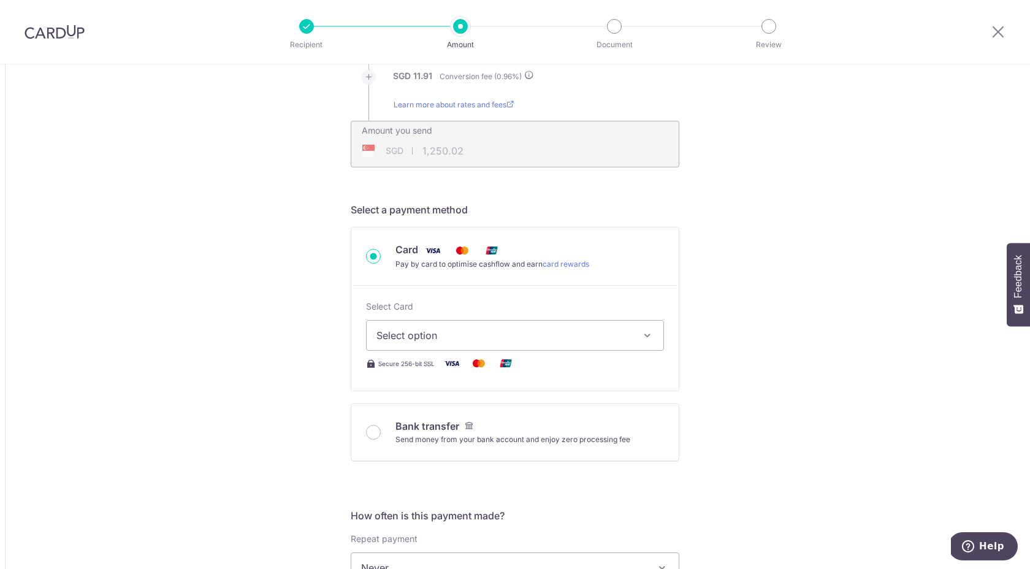
scroll to position [223, 0]
click at [577, 336] on span "Select option" at bounding box center [504, 331] width 255 height 15
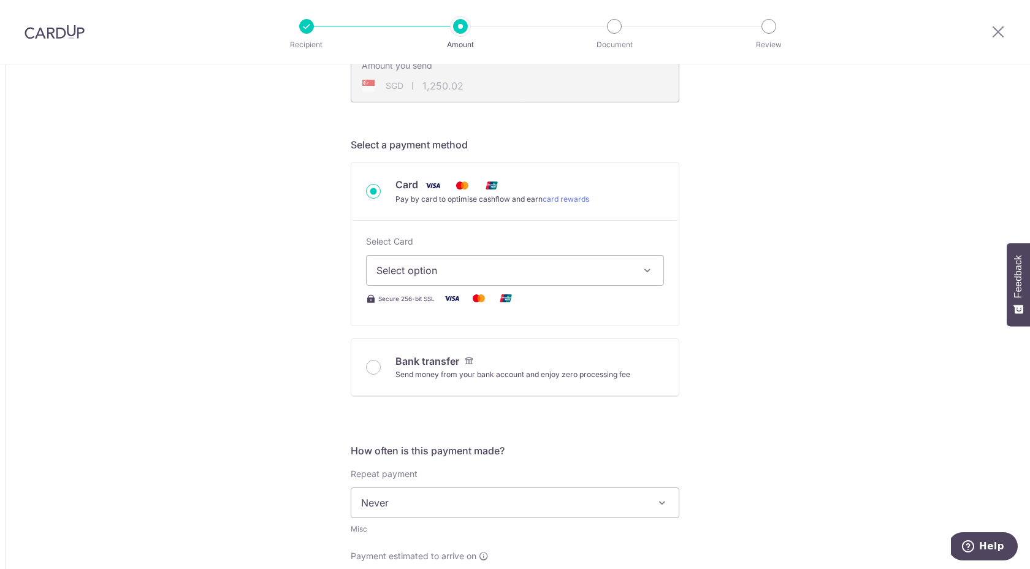
scroll to position [337, 0]
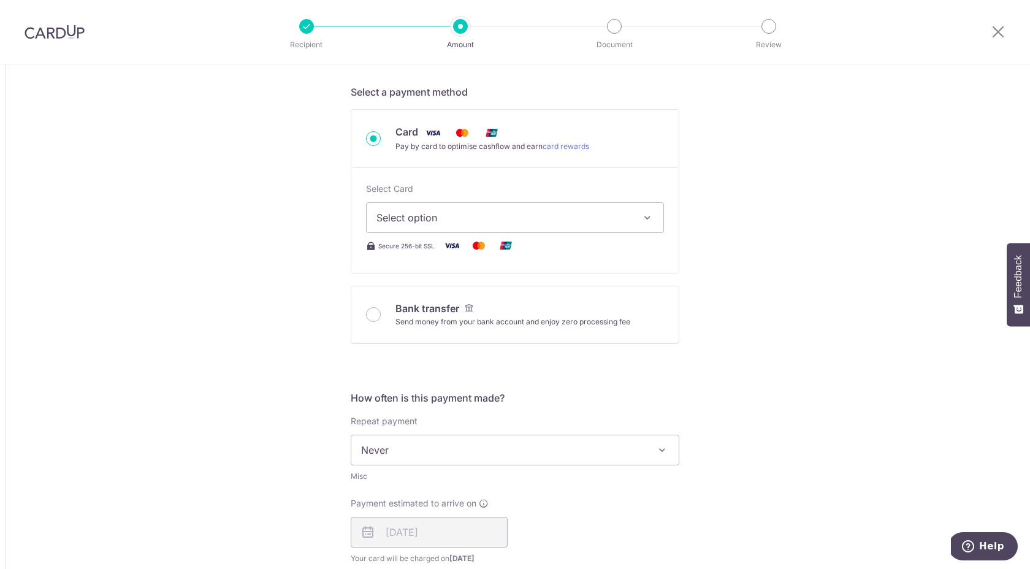
click at [557, 228] on button "Select option" at bounding box center [515, 217] width 298 height 31
click at [496, 239] on ul "Add credit card" at bounding box center [515, 251] width 298 height 33
click at [476, 217] on span "Select option" at bounding box center [504, 217] width 255 height 15
click at [419, 255] on span "Add credit card" at bounding box center [526, 252] width 255 height 12
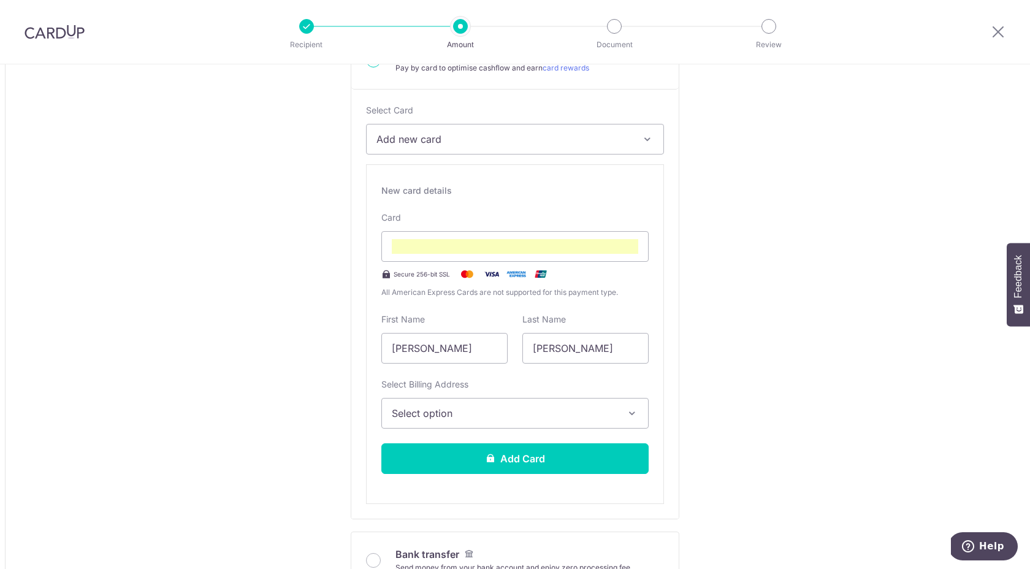
scroll to position [526, 0]
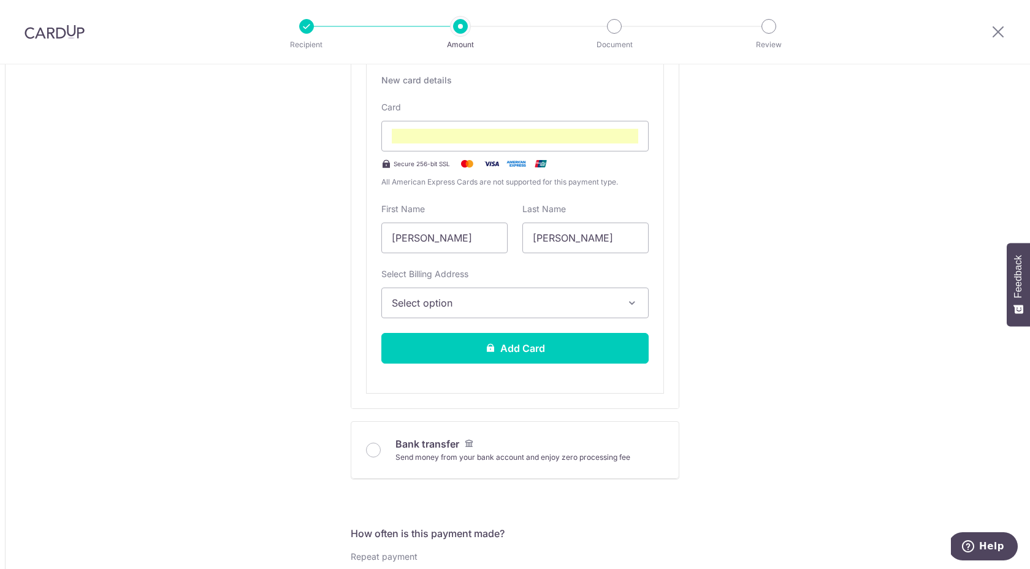
click at [583, 296] on span "Select option" at bounding box center [504, 303] width 224 height 15
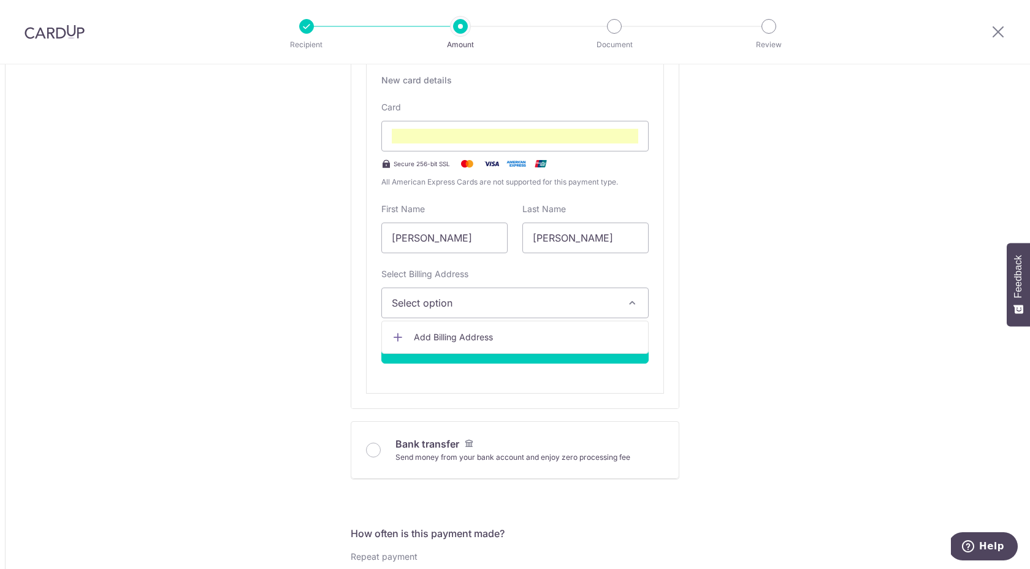
click at [448, 339] on span "Add Billing Address" at bounding box center [526, 337] width 224 height 12
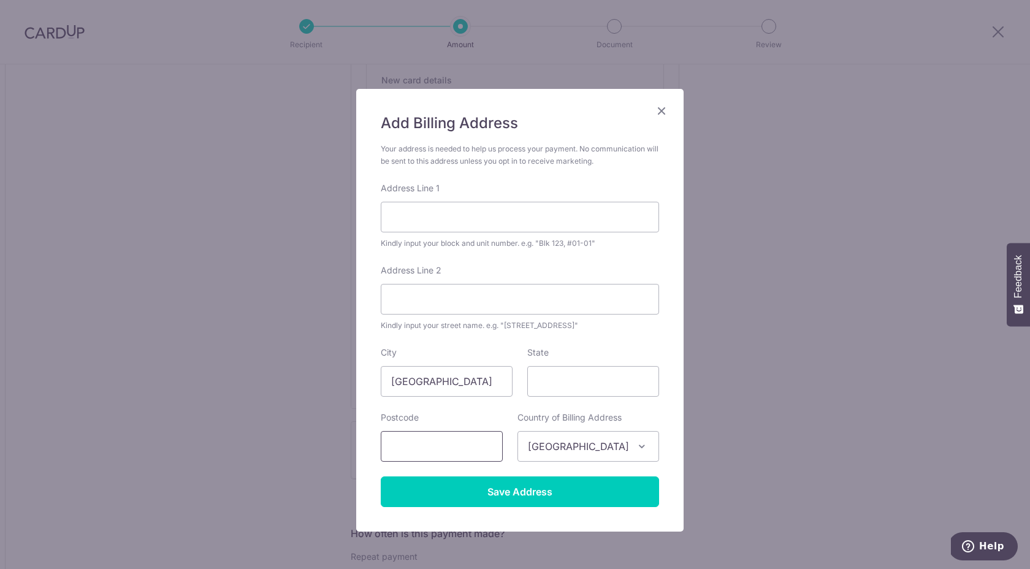
click at [453, 450] on input "text" at bounding box center [442, 446] width 122 height 31
type input "127647"
type input "29 West Coast Park"
type input "WEST COAST PARK"
type input "127647"
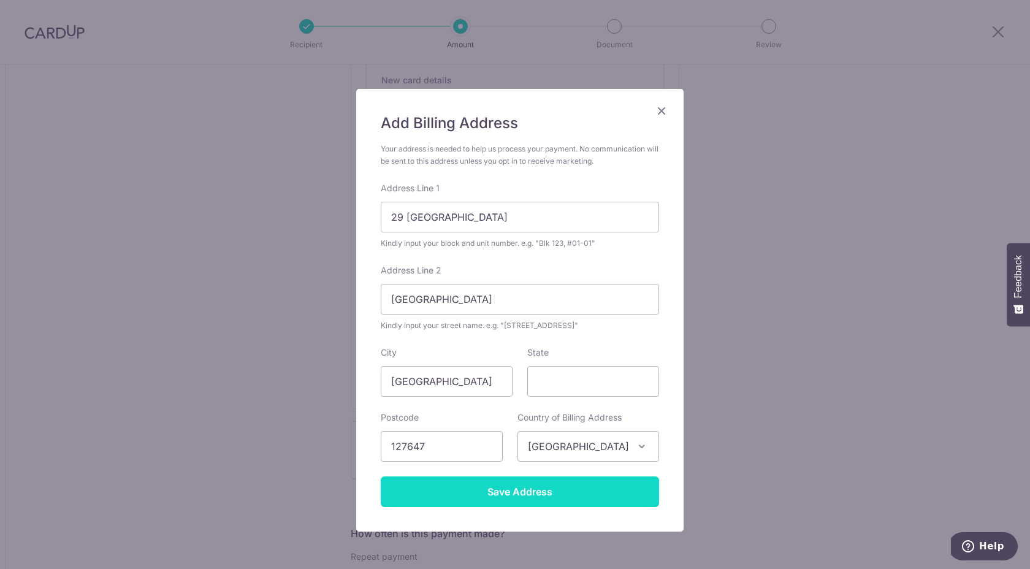
click at [526, 490] on input "Save Address" at bounding box center [520, 491] width 278 height 31
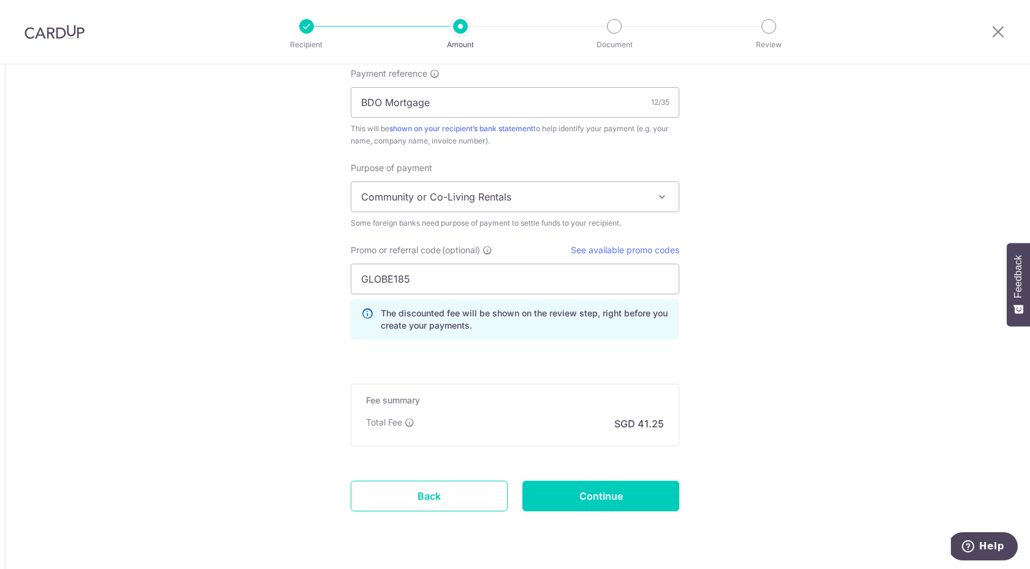
scroll to position [1293, 0]
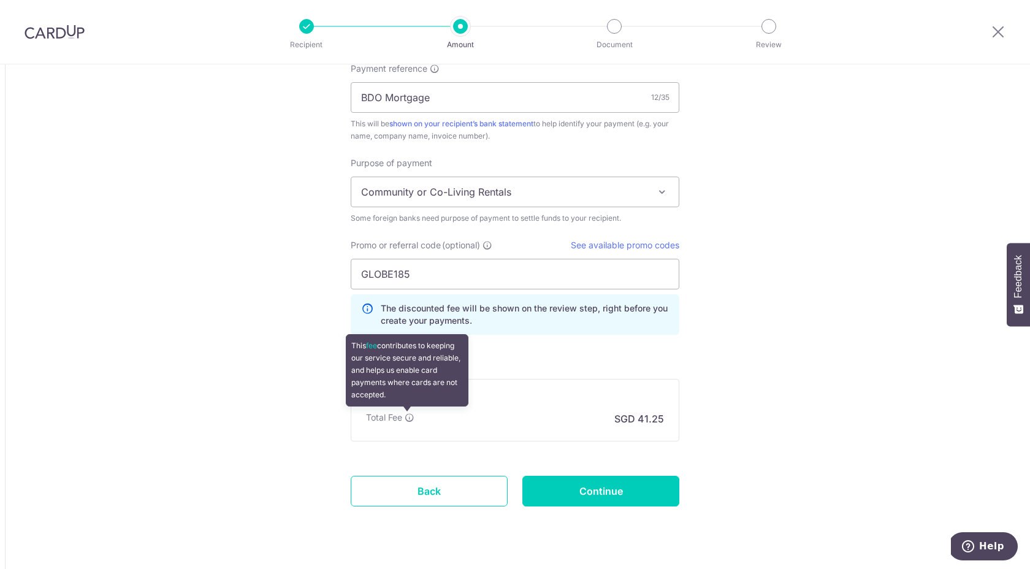
click at [407, 419] on icon at bounding box center [410, 418] width 10 height 10
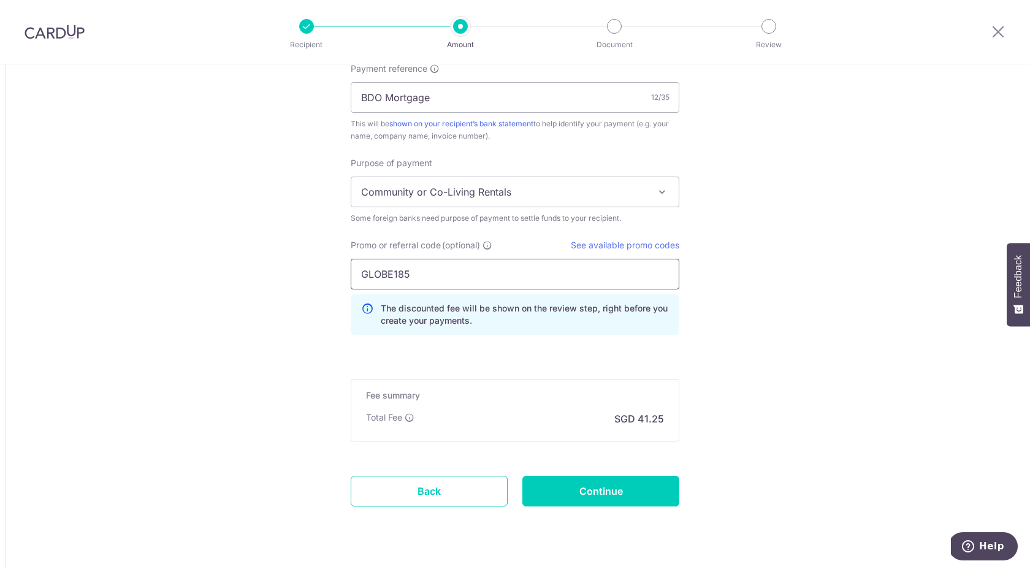
click at [384, 272] on input "GLOBE185" at bounding box center [515, 274] width 329 height 31
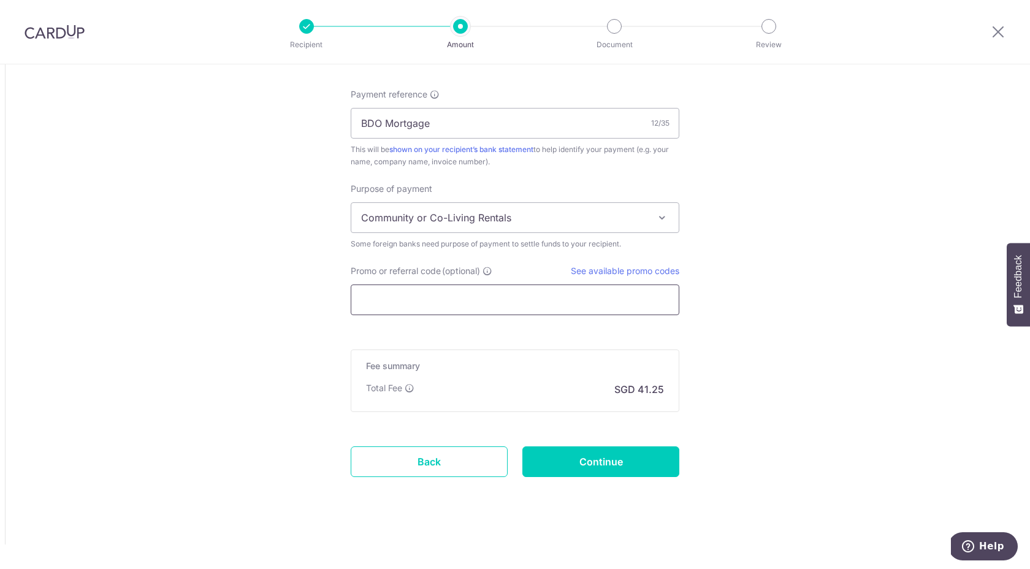
scroll to position [1266, 0]
click at [491, 299] on input "Promo or referral code (optional)" at bounding box center [515, 300] width 329 height 31
click at [382, 300] on input "Promo or referral code (optional)" at bounding box center [515, 300] width 329 height 31
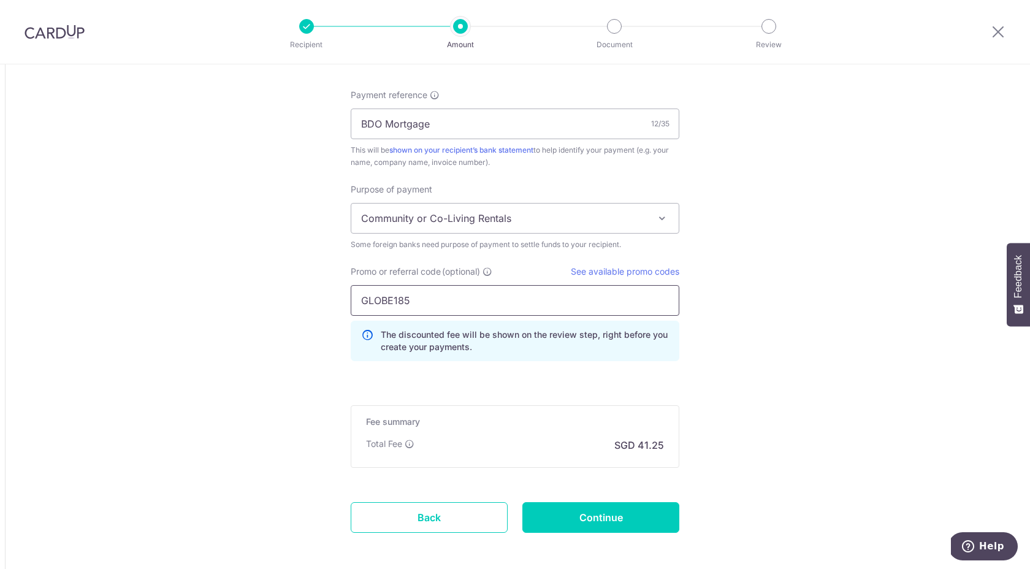
type input "GLOBE185"
click at [661, 423] on div "Fee summary Base fee Extend fee Next-day fee Total Fee SGD 41.25" at bounding box center [515, 436] width 329 height 63
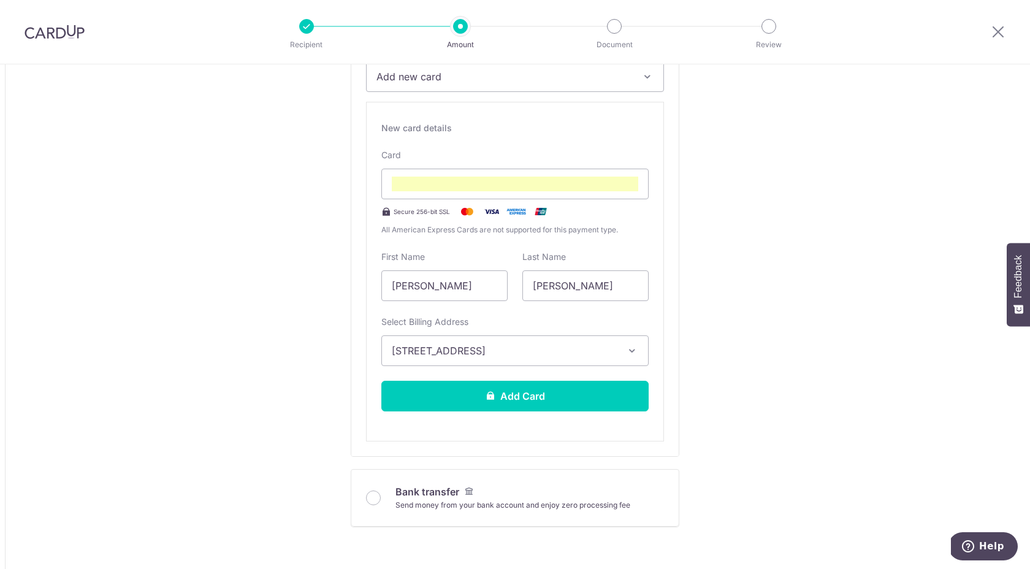
scroll to position [477, 0]
click at [513, 397] on button "Add Card" at bounding box center [514, 396] width 267 height 31
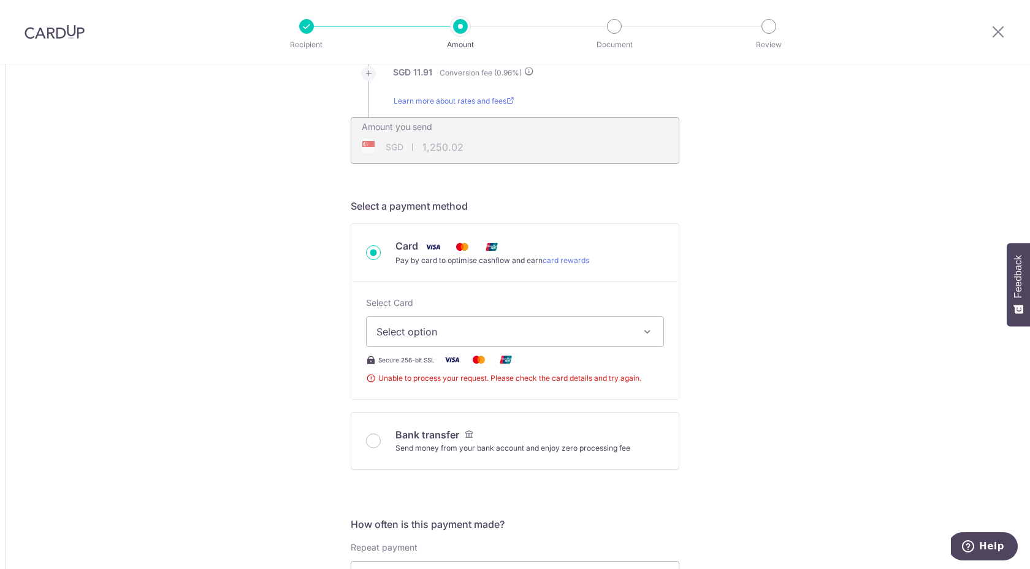
click at [557, 326] on span "Select option" at bounding box center [504, 331] width 255 height 15
click at [429, 365] on span "Add credit card" at bounding box center [526, 366] width 255 height 12
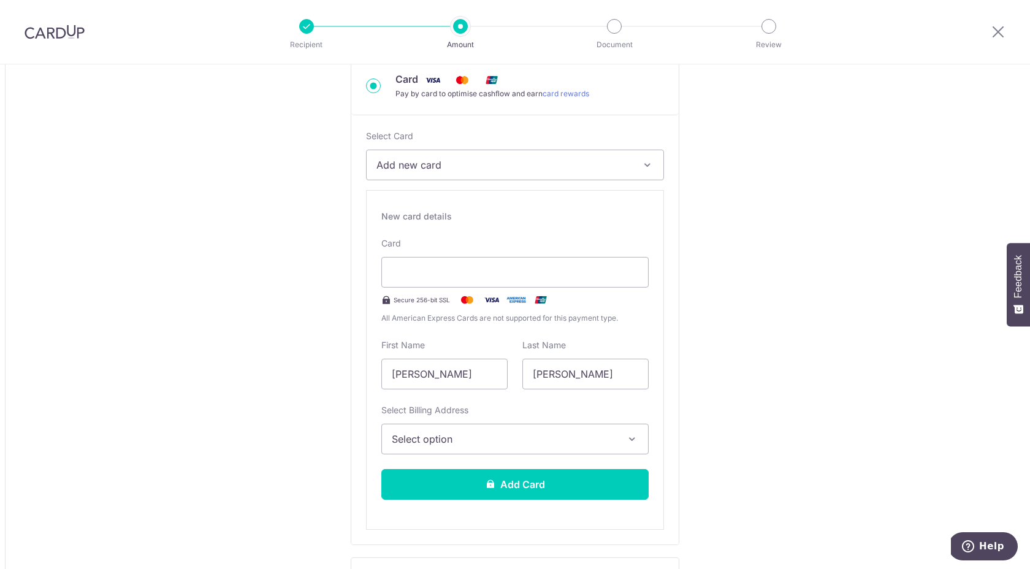
scroll to position [429, 0]
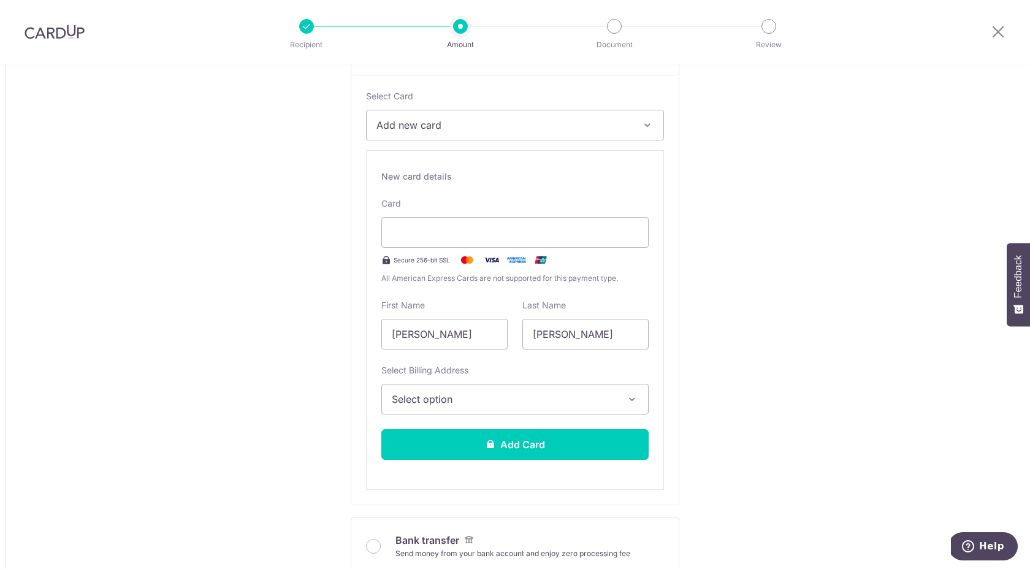
click at [503, 397] on span "Select option" at bounding box center [504, 399] width 224 height 15
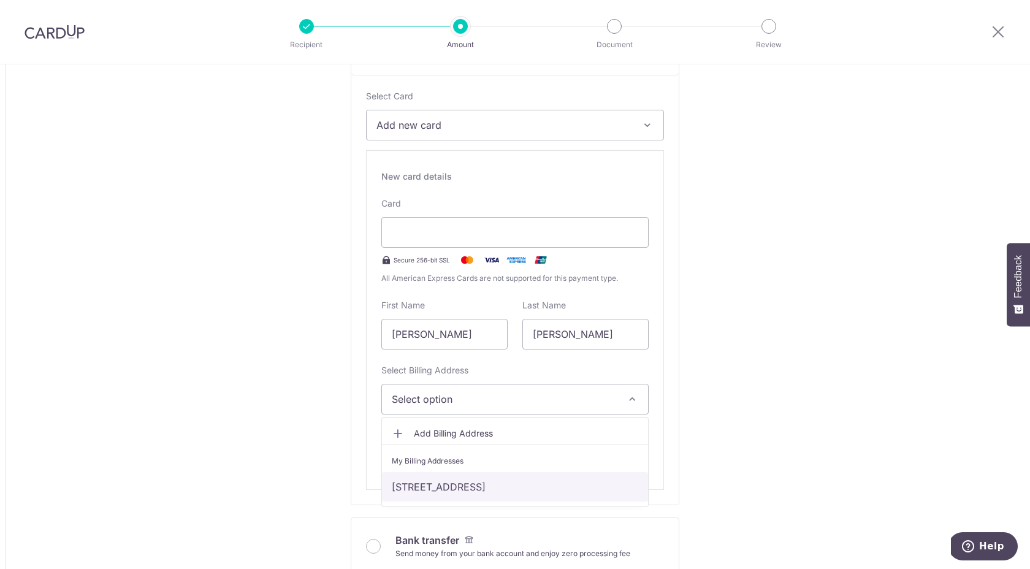
click at [470, 489] on link "[STREET_ADDRESS]" at bounding box center [515, 486] width 266 height 29
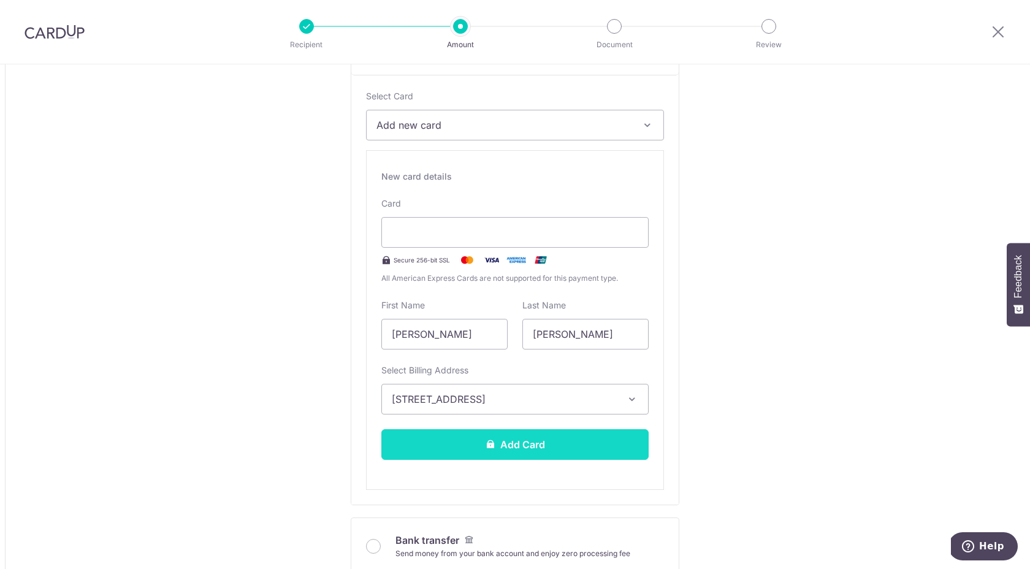
click at [513, 458] on button "Add Card" at bounding box center [514, 444] width 267 height 31
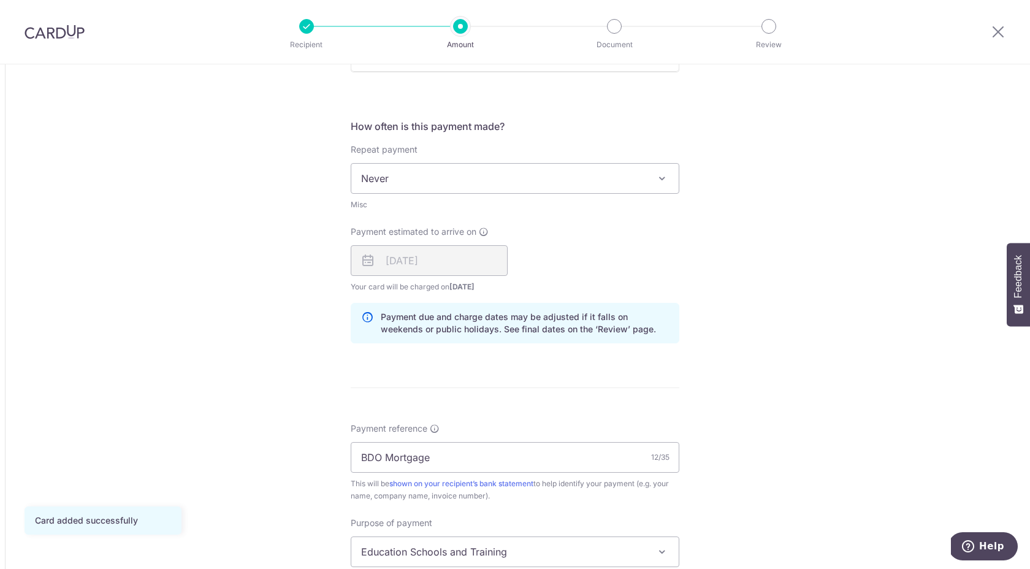
scroll to position [942, 0]
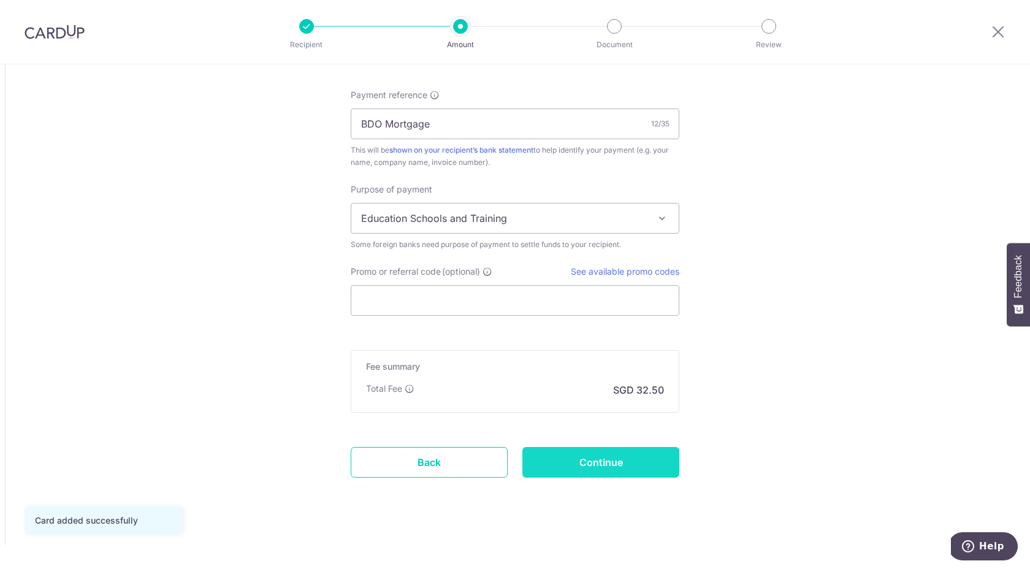
click at [602, 462] on input "Continue" at bounding box center [600, 462] width 157 height 31
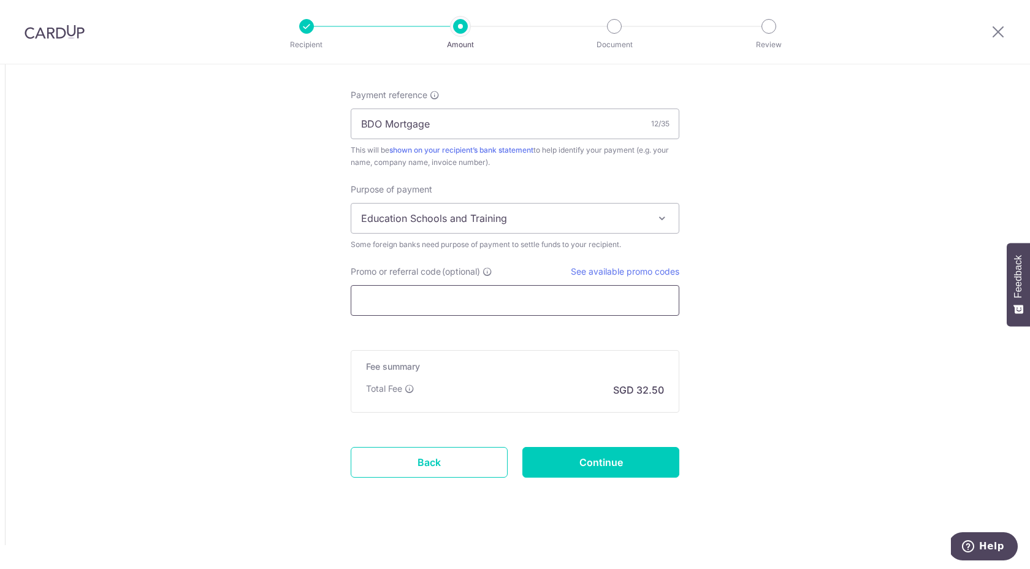
click at [527, 299] on input "Promo or referral code (optional)" at bounding box center [515, 300] width 329 height 31
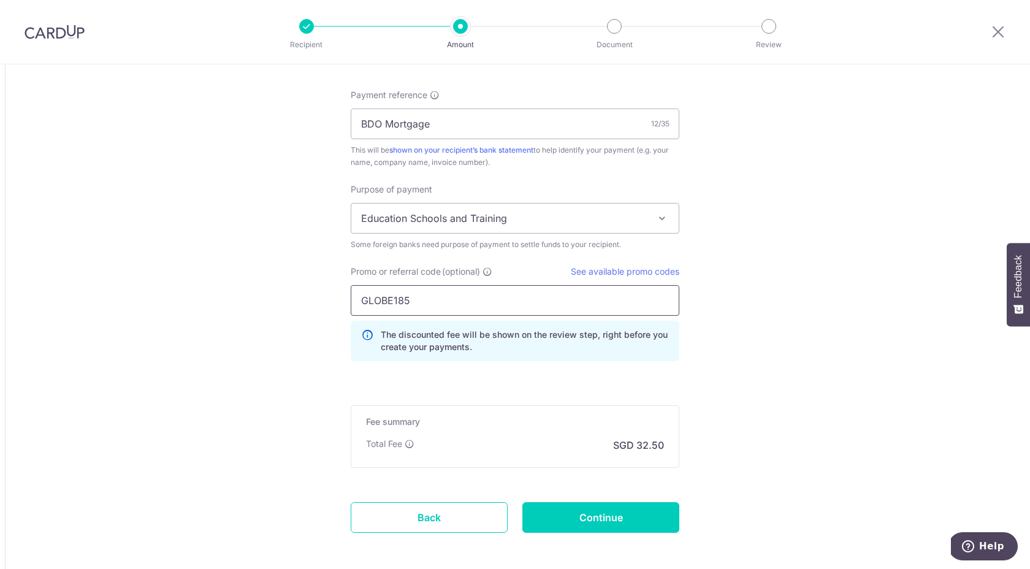
type input "GLOBE185"
click at [591, 522] on input "Continue" at bounding box center [600, 517] width 157 height 31
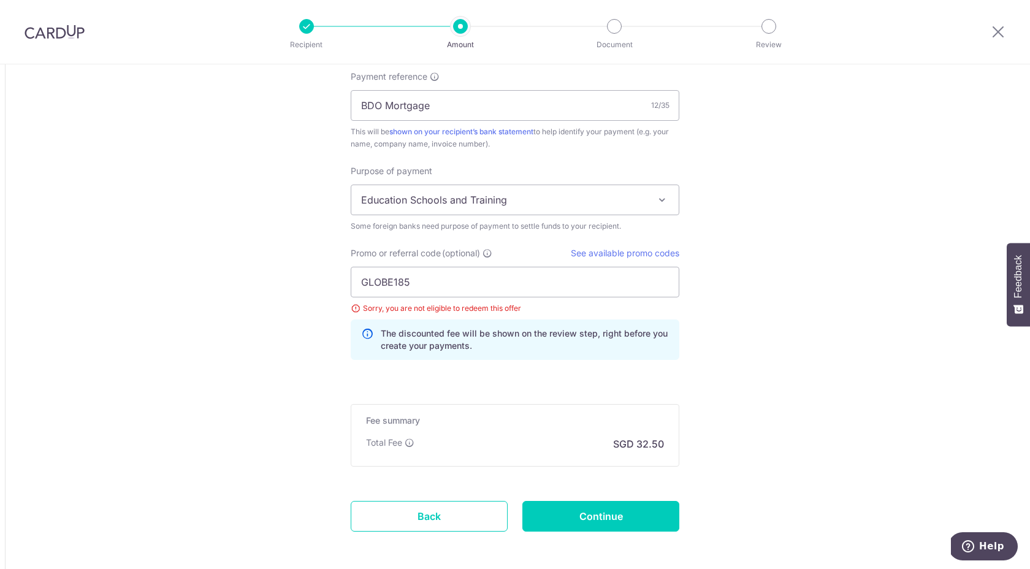
click at [597, 199] on span "Education Schools and Training" at bounding box center [514, 199] width 327 height 29
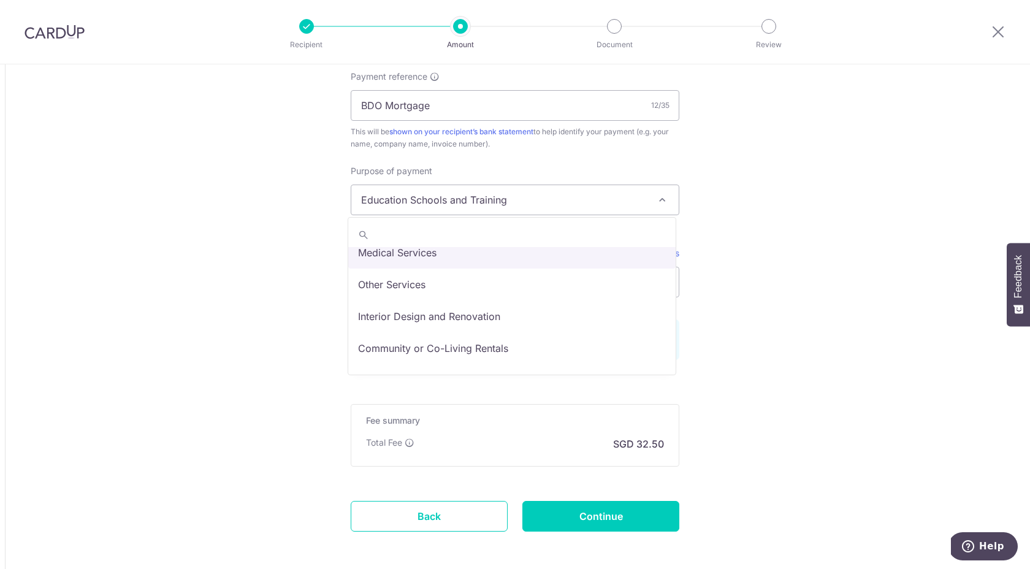
scroll to position [101, 0]
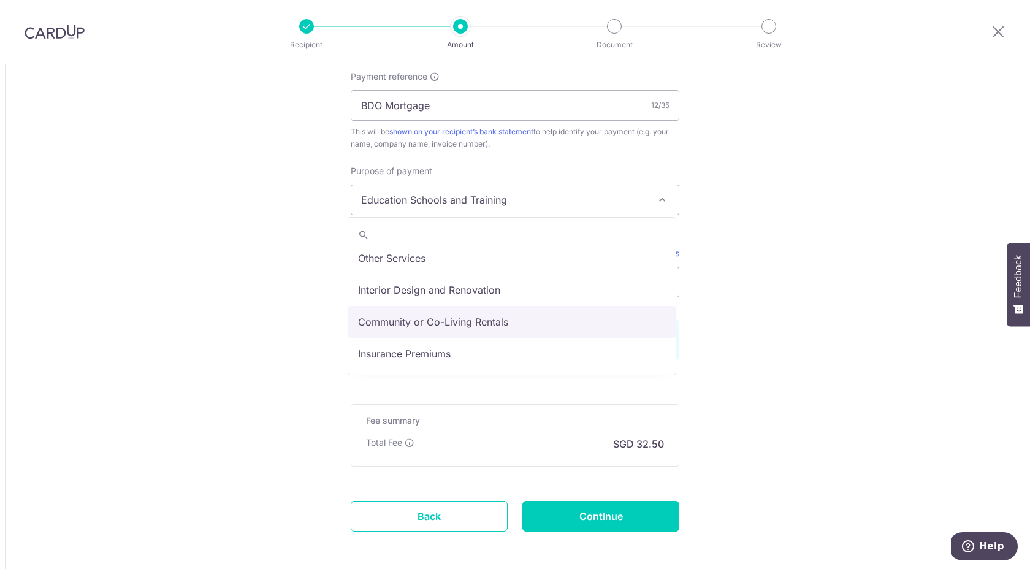
select select "Community or Co-Living Rentals"
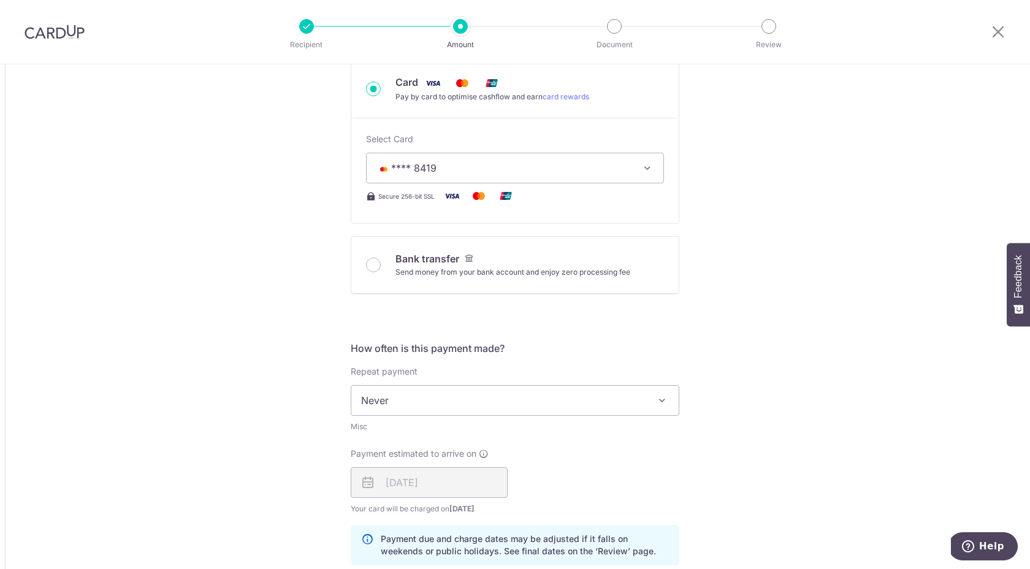
scroll to position [199, 0]
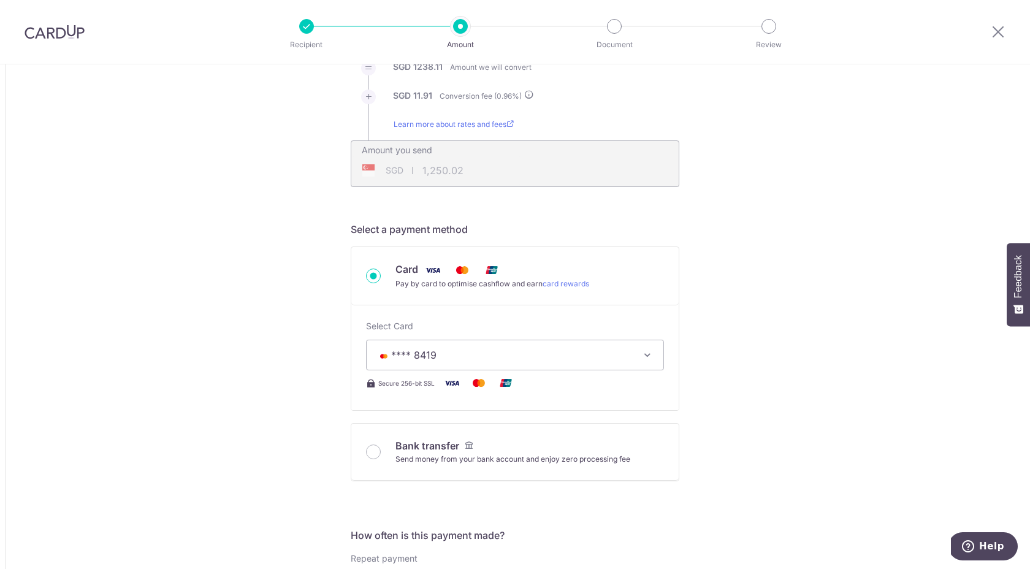
click at [488, 369] on button "**** 8419" at bounding box center [515, 355] width 298 height 31
click at [464, 396] on link "Add credit card" at bounding box center [515, 389] width 297 height 22
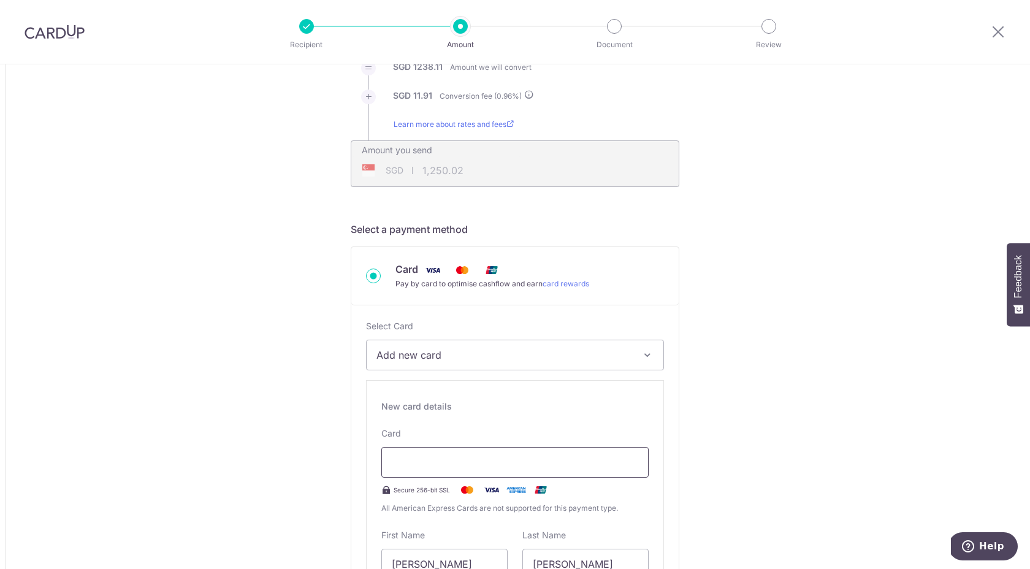
click at [427, 472] on div at bounding box center [514, 462] width 267 height 31
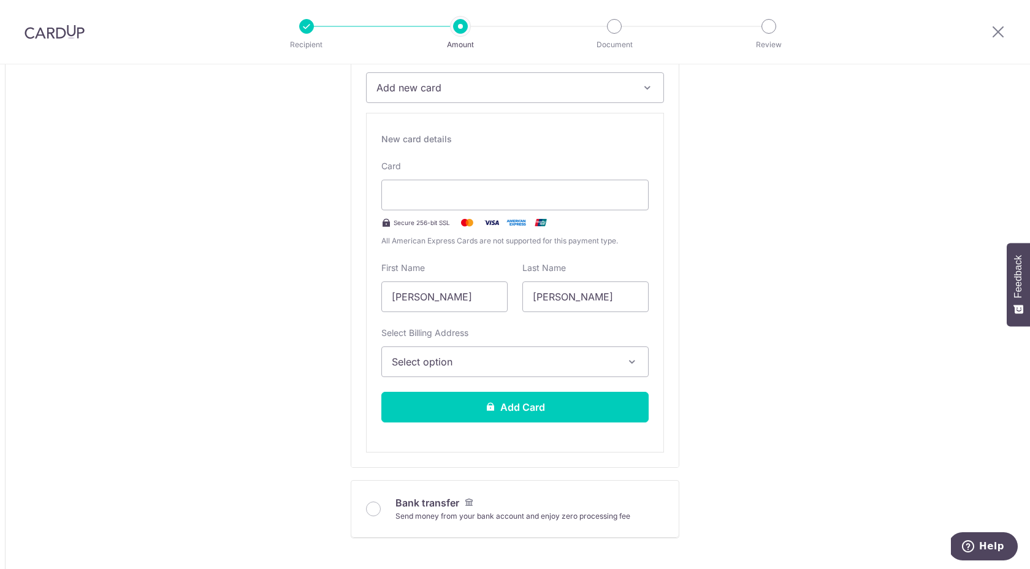
scroll to position [467, 0]
click at [500, 361] on span "Select option" at bounding box center [504, 361] width 224 height 15
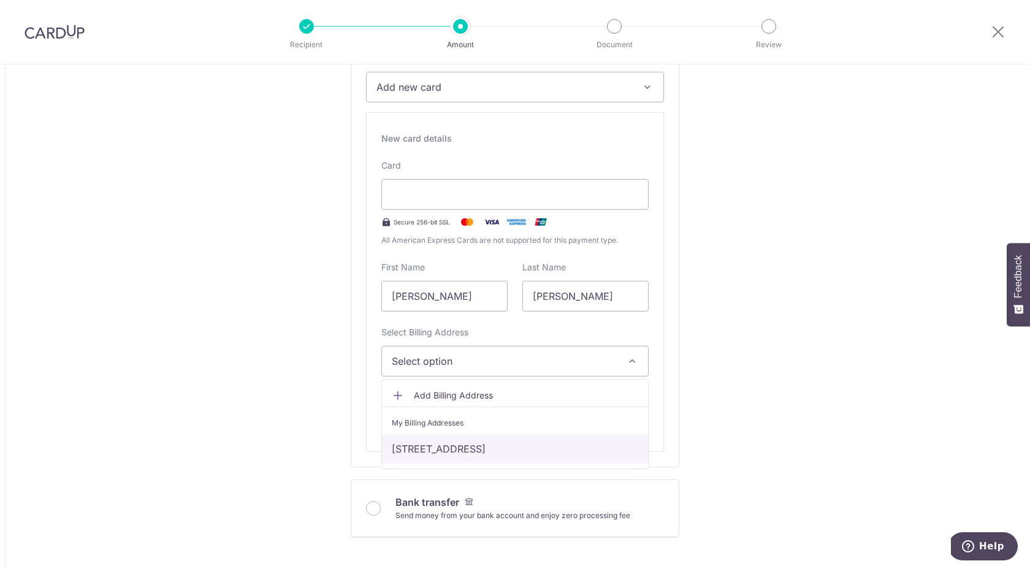
click at [480, 448] on link "[STREET_ADDRESS]" at bounding box center [515, 448] width 266 height 29
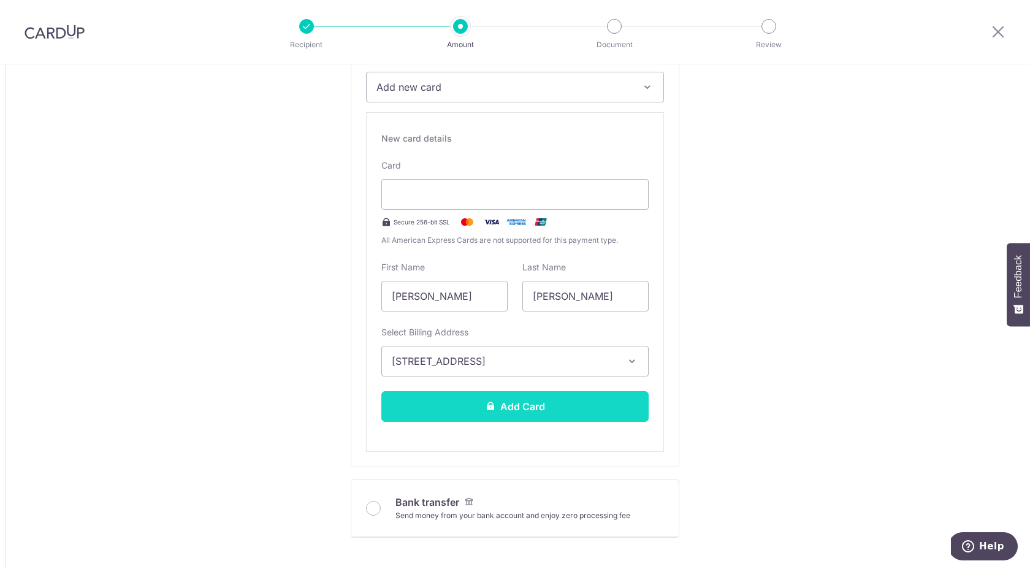
click at [510, 408] on button "Add Card" at bounding box center [514, 406] width 267 height 31
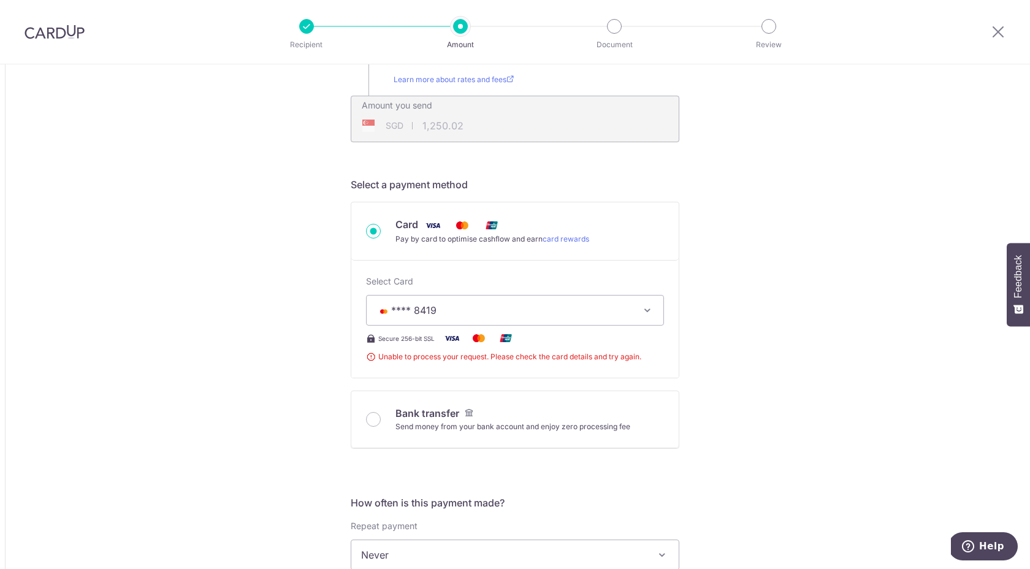
click at [414, 314] on span "**** 8419" at bounding box center [413, 310] width 45 height 12
click at [412, 345] on span "Add credit card" at bounding box center [526, 345] width 255 height 12
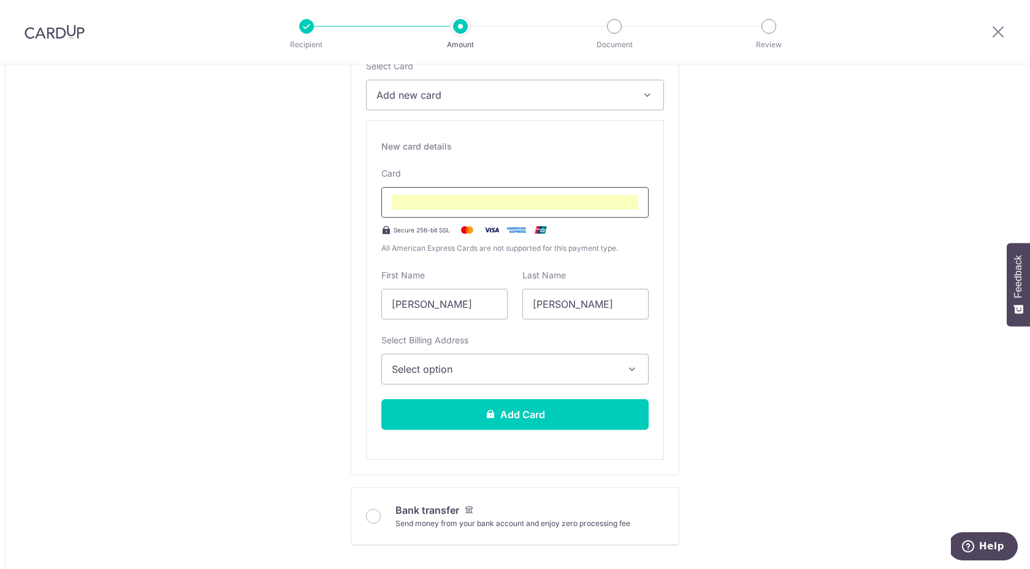
scroll to position [467, 0]
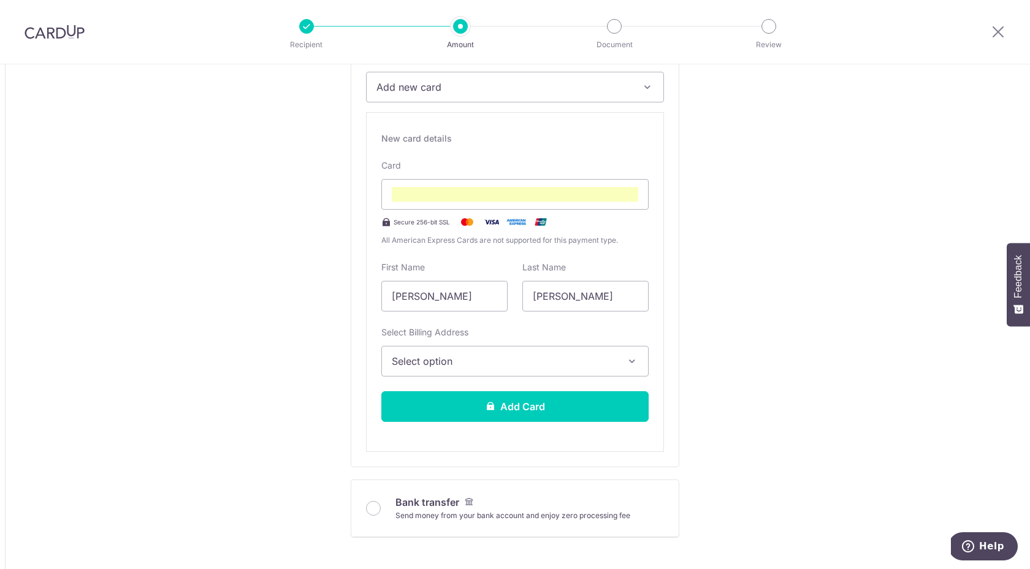
click at [450, 356] on span "Select option" at bounding box center [504, 361] width 224 height 15
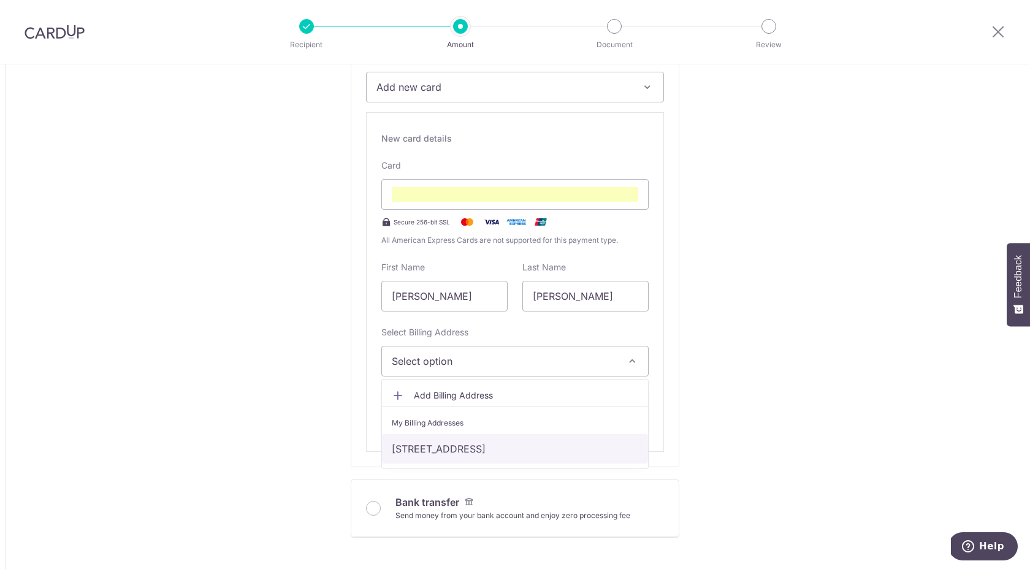
click at [424, 445] on link "[STREET_ADDRESS]" at bounding box center [515, 448] width 266 height 29
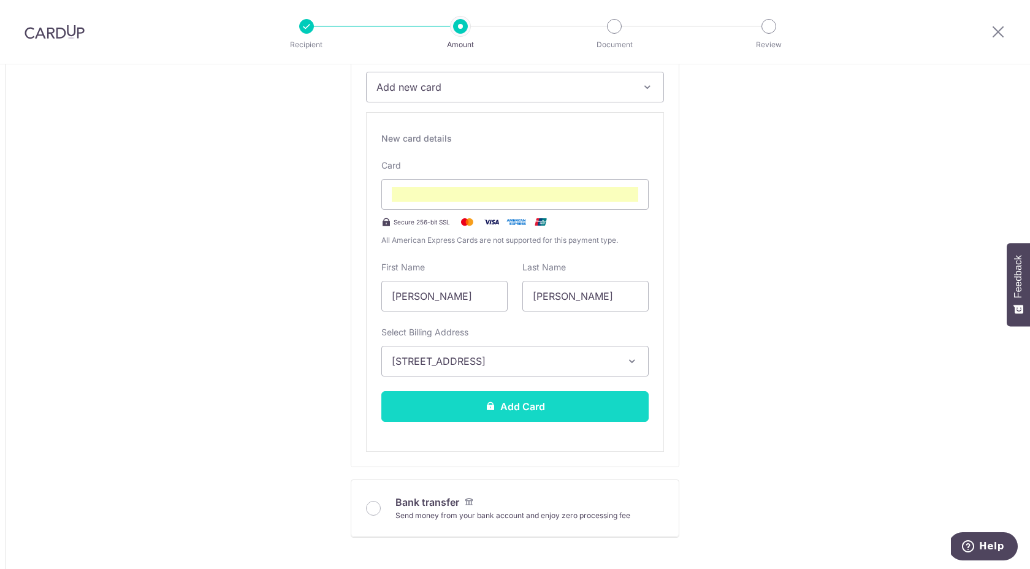
click at [440, 411] on button "Add Card" at bounding box center [514, 406] width 267 height 31
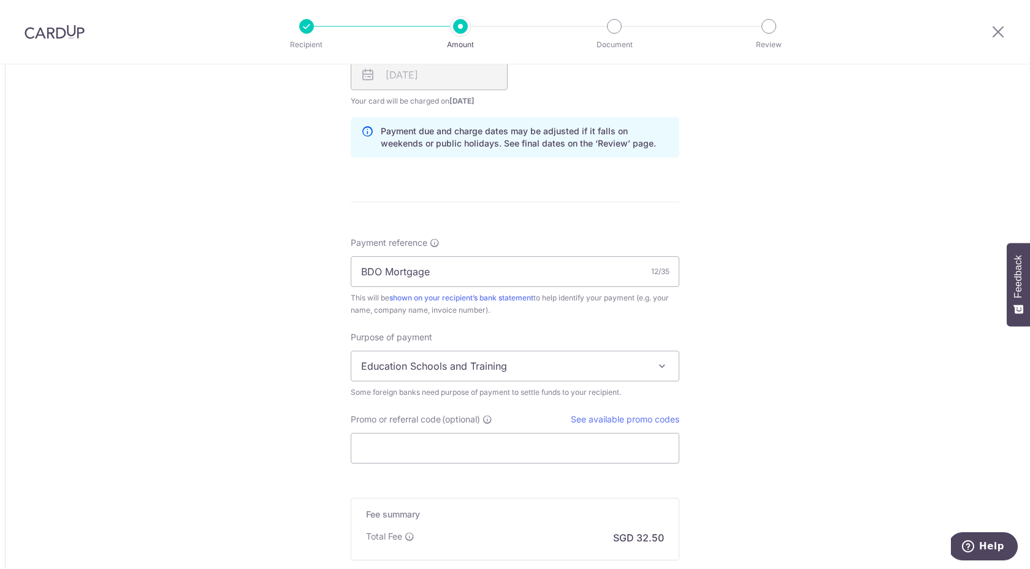
scroll to position [862, 0]
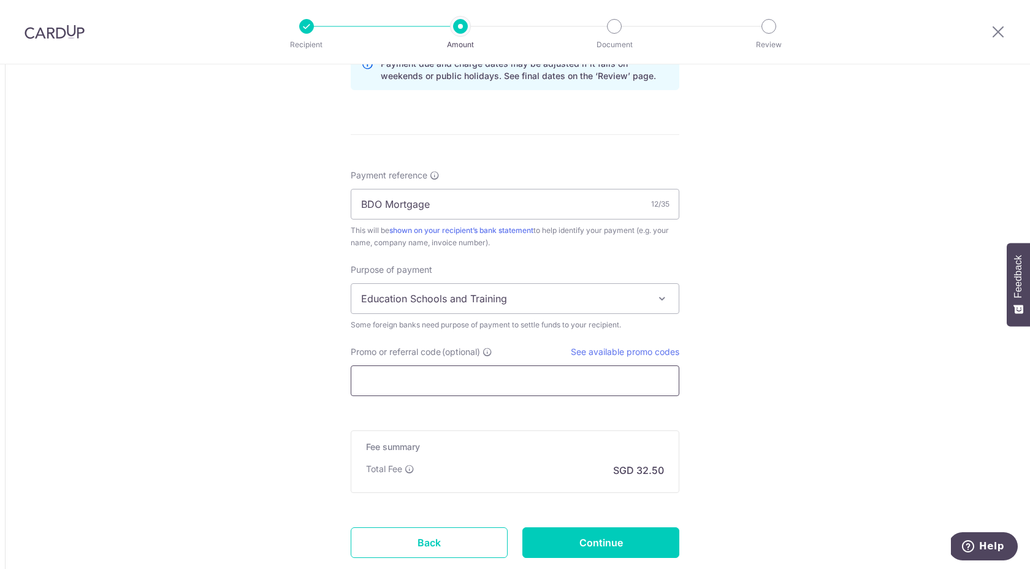
click at [461, 388] on input "Promo or referral code (optional)" at bounding box center [515, 380] width 329 height 31
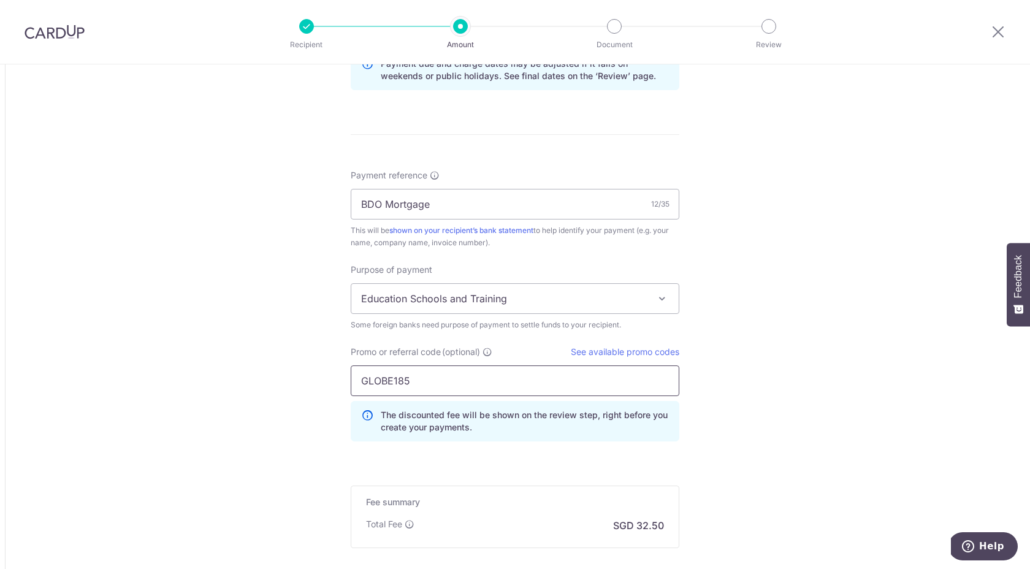
type input "GLOBE185"
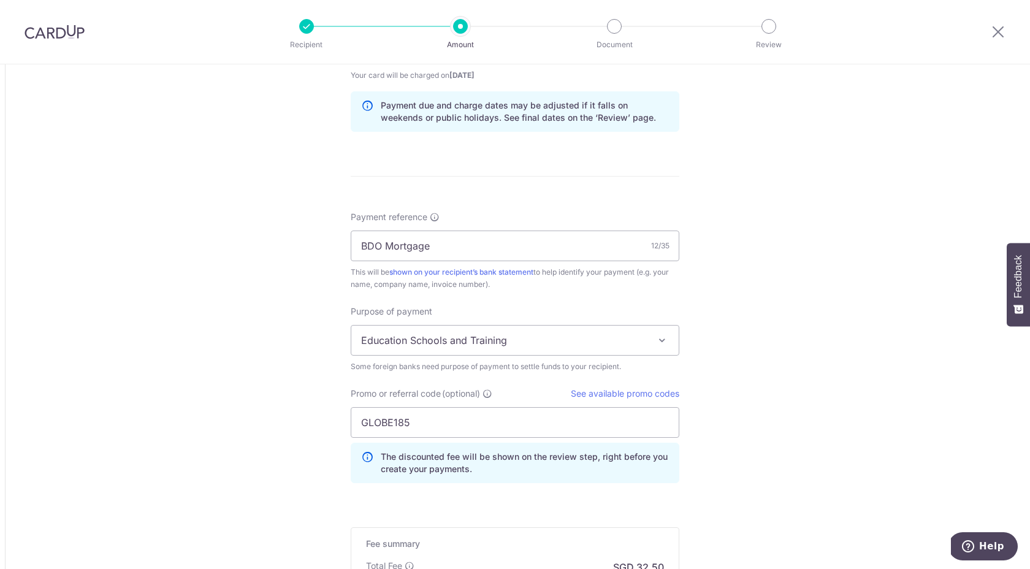
scroll to position [879, 0]
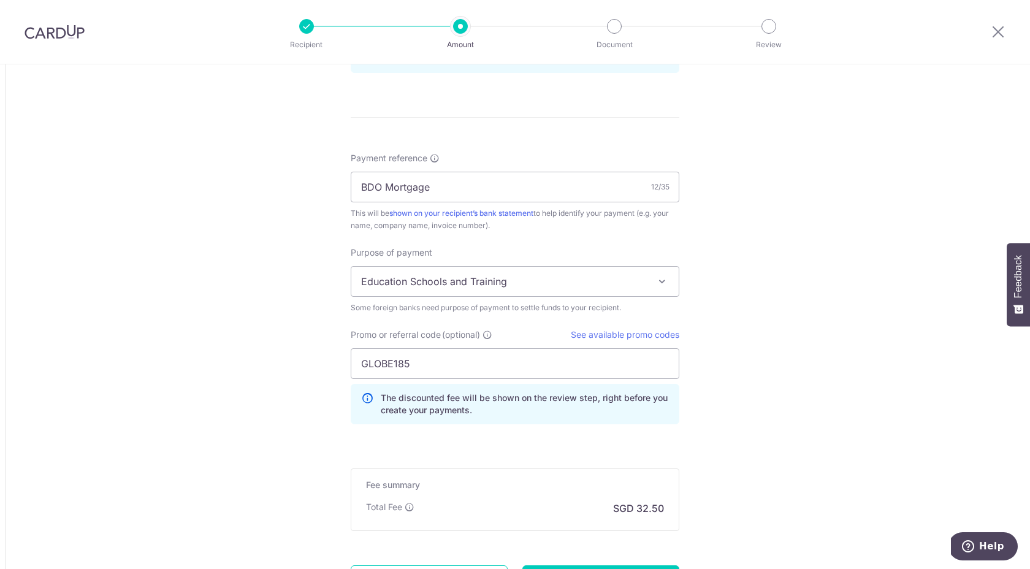
click at [543, 286] on span "Education Schools and Training" at bounding box center [514, 281] width 327 height 29
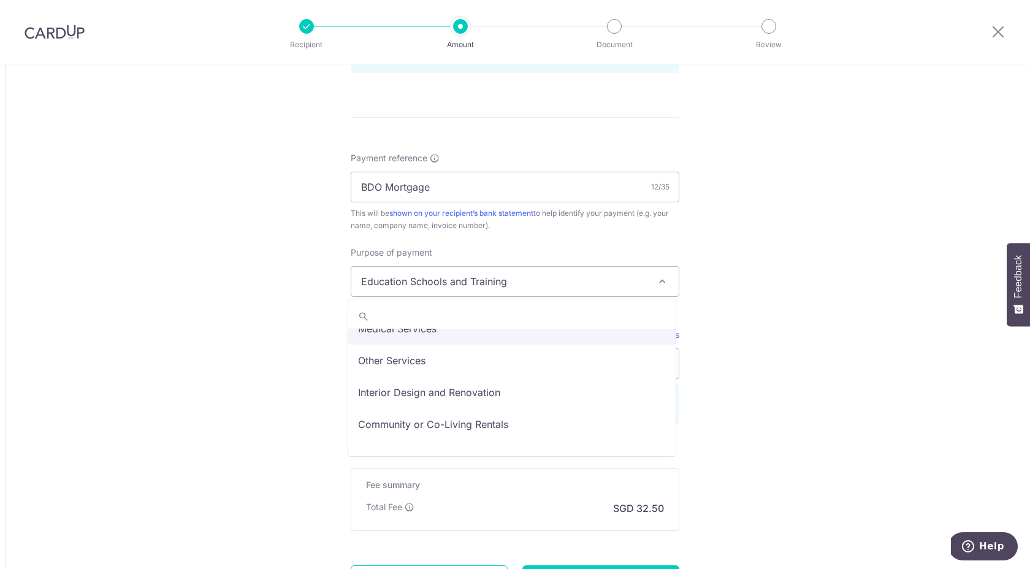
scroll to position [84, 0]
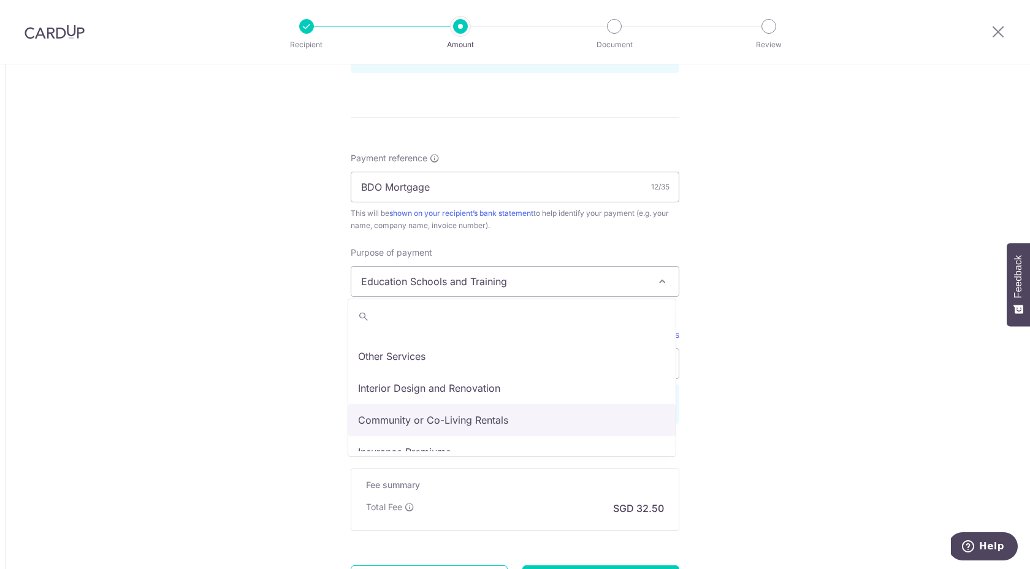
select select "Community or Co-Living Rentals"
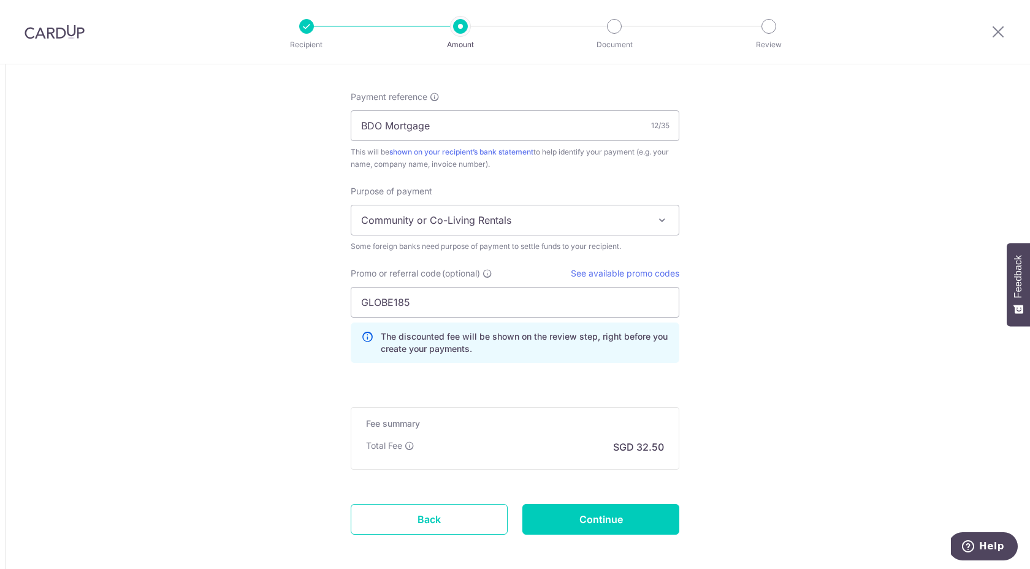
scroll to position [997, 0]
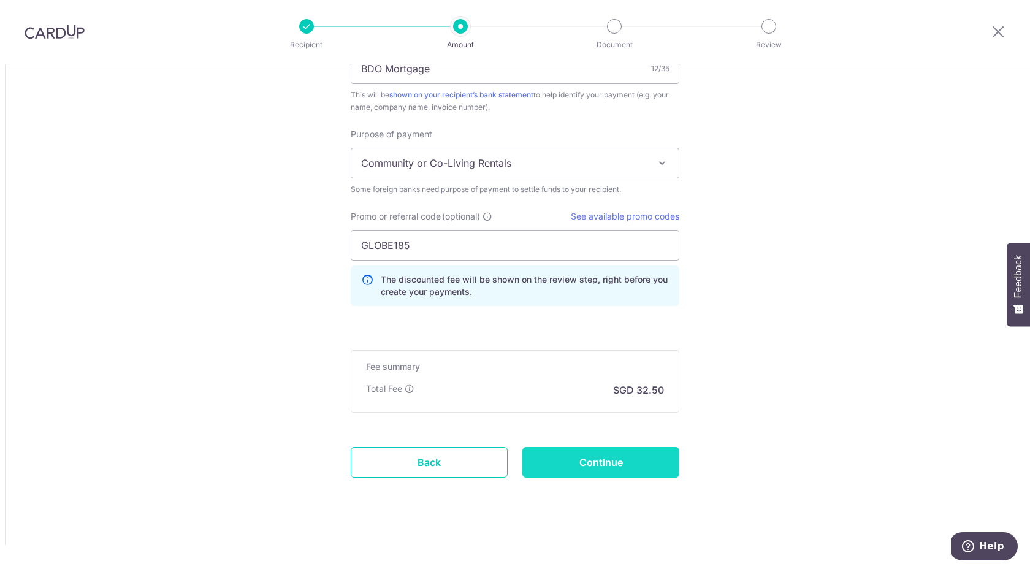
click at [602, 464] on input "Continue" at bounding box center [600, 462] width 157 height 31
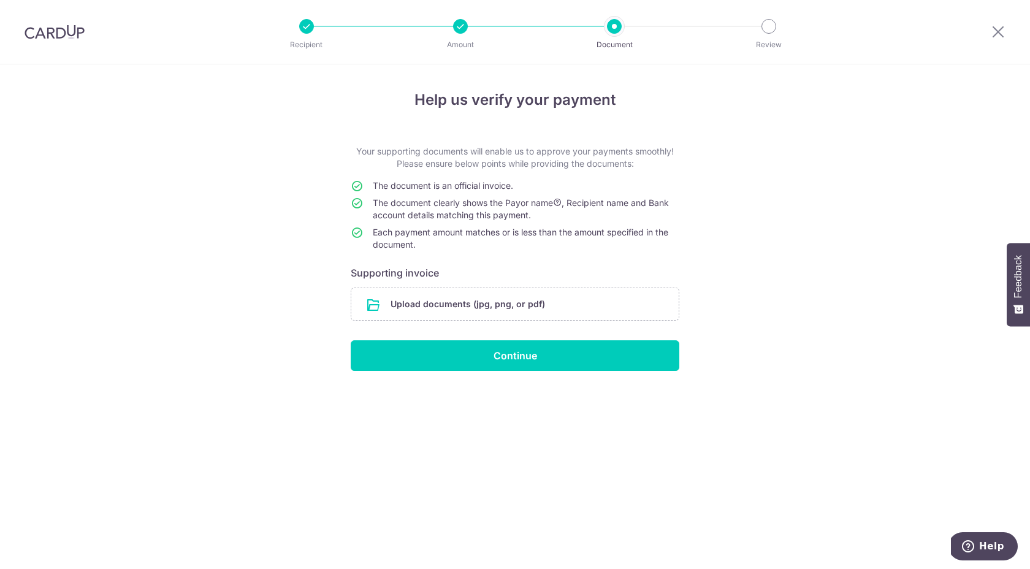
click at [55, 33] on img at bounding box center [55, 32] width 60 height 15
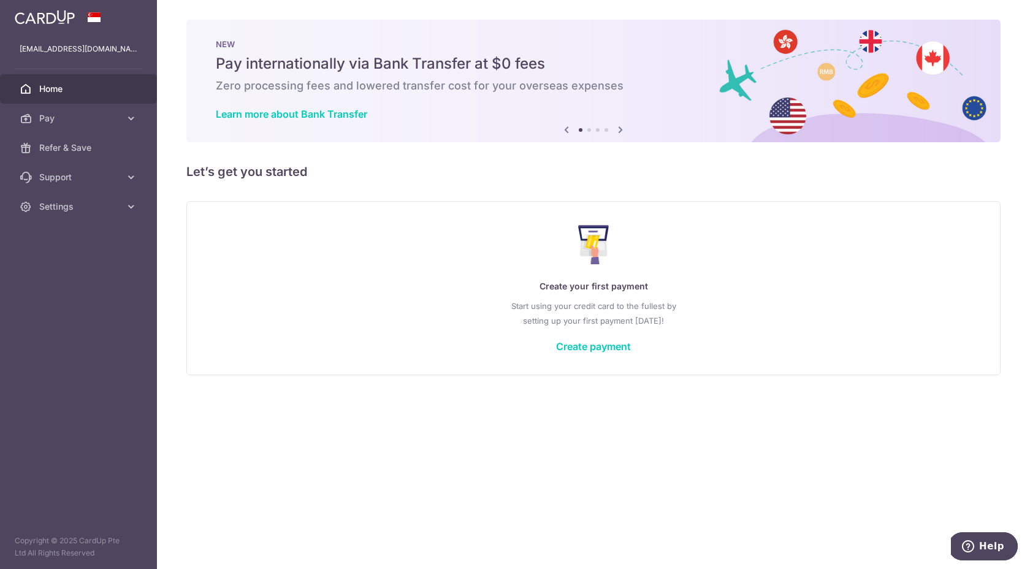
click at [600, 338] on div "Create your first payment Start using your credit card to the fullest by settin…" at bounding box center [594, 287] width 784 height 145
click at [596, 348] on link "Create payment" at bounding box center [593, 346] width 75 height 12
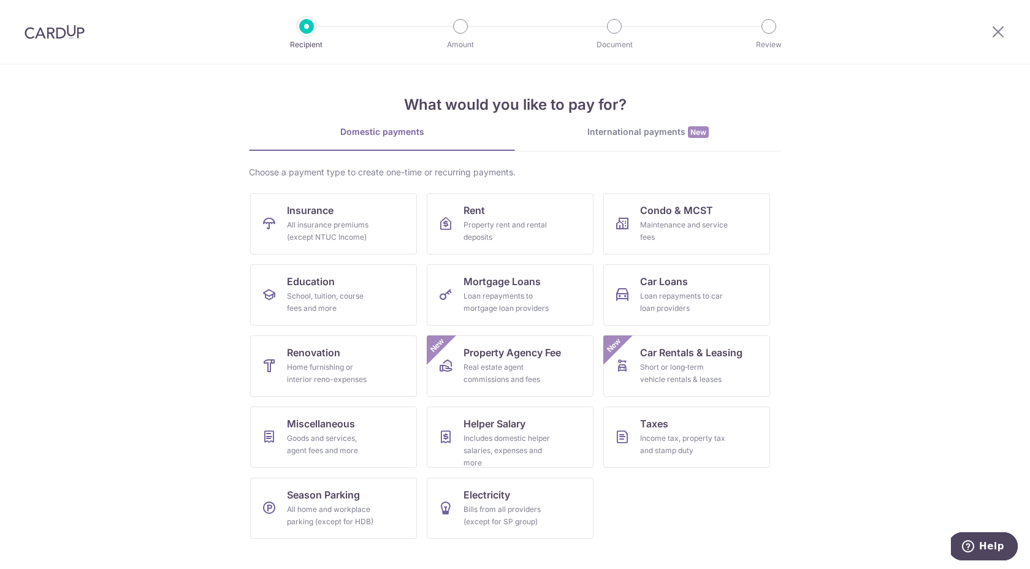
click at [645, 134] on div "International payments New" at bounding box center [648, 132] width 266 height 13
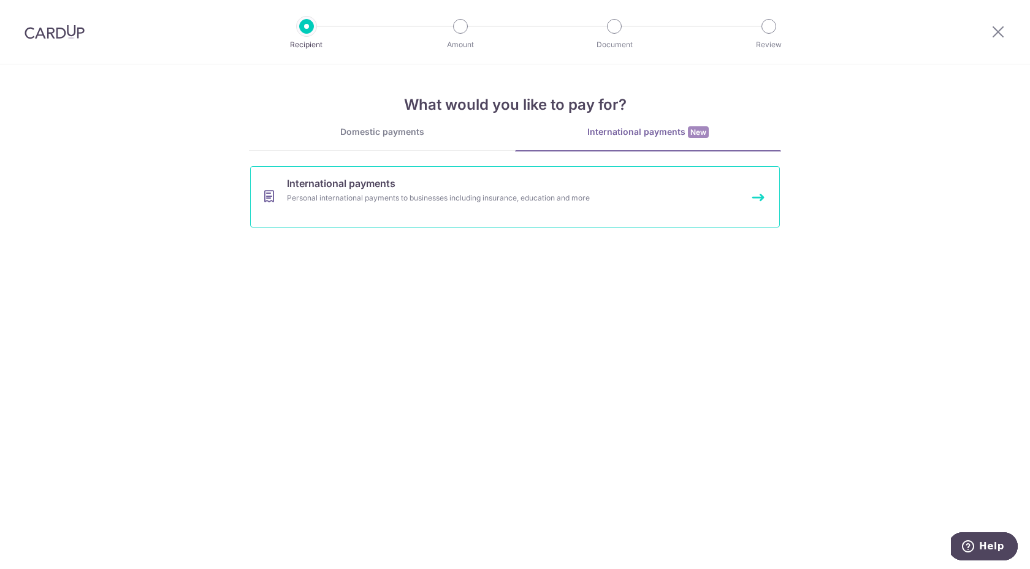
click at [413, 211] on link "International payments Personal international payments to businesses including …" at bounding box center [515, 196] width 530 height 61
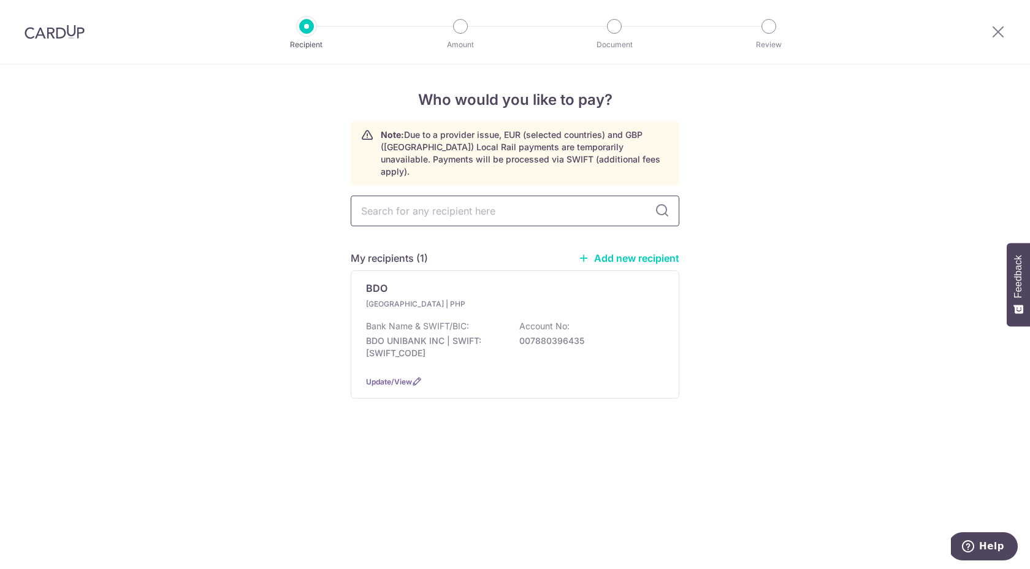
click at [535, 201] on input "text" at bounding box center [515, 211] width 329 height 31
click at [735, 305] on div "Who would you like to pay? Note: Due to a provider issue, EUR (selected countri…" at bounding box center [515, 316] width 1030 height 505
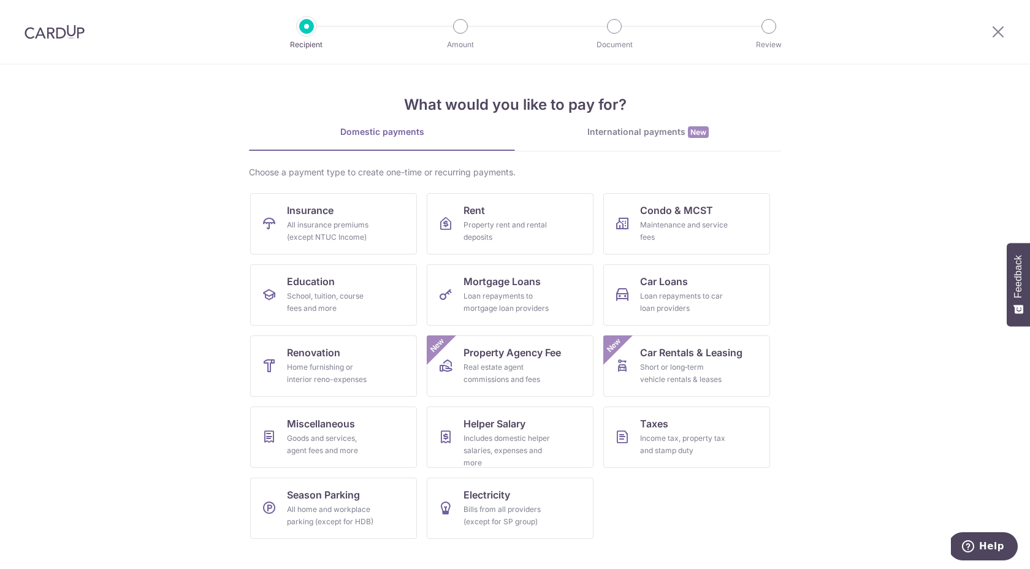
click at [633, 132] on div "International payments New" at bounding box center [648, 132] width 266 height 13
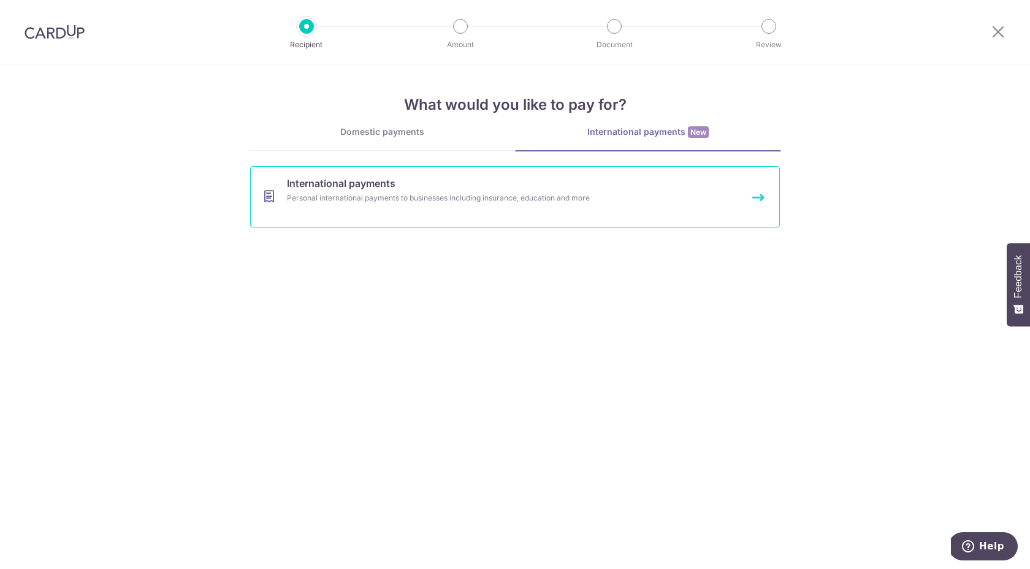
click at [353, 183] on span "International payments" at bounding box center [341, 183] width 109 height 15
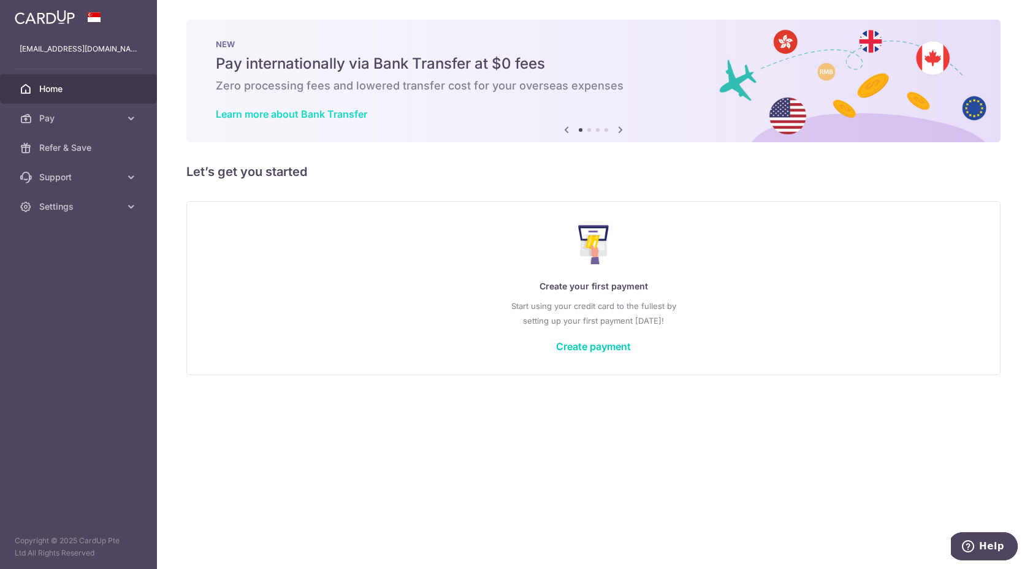
click at [280, 117] on link "Learn more about Bank Transfer" at bounding box center [291, 114] width 151 height 12
